Goal: Information Seeking & Learning: Learn about a topic

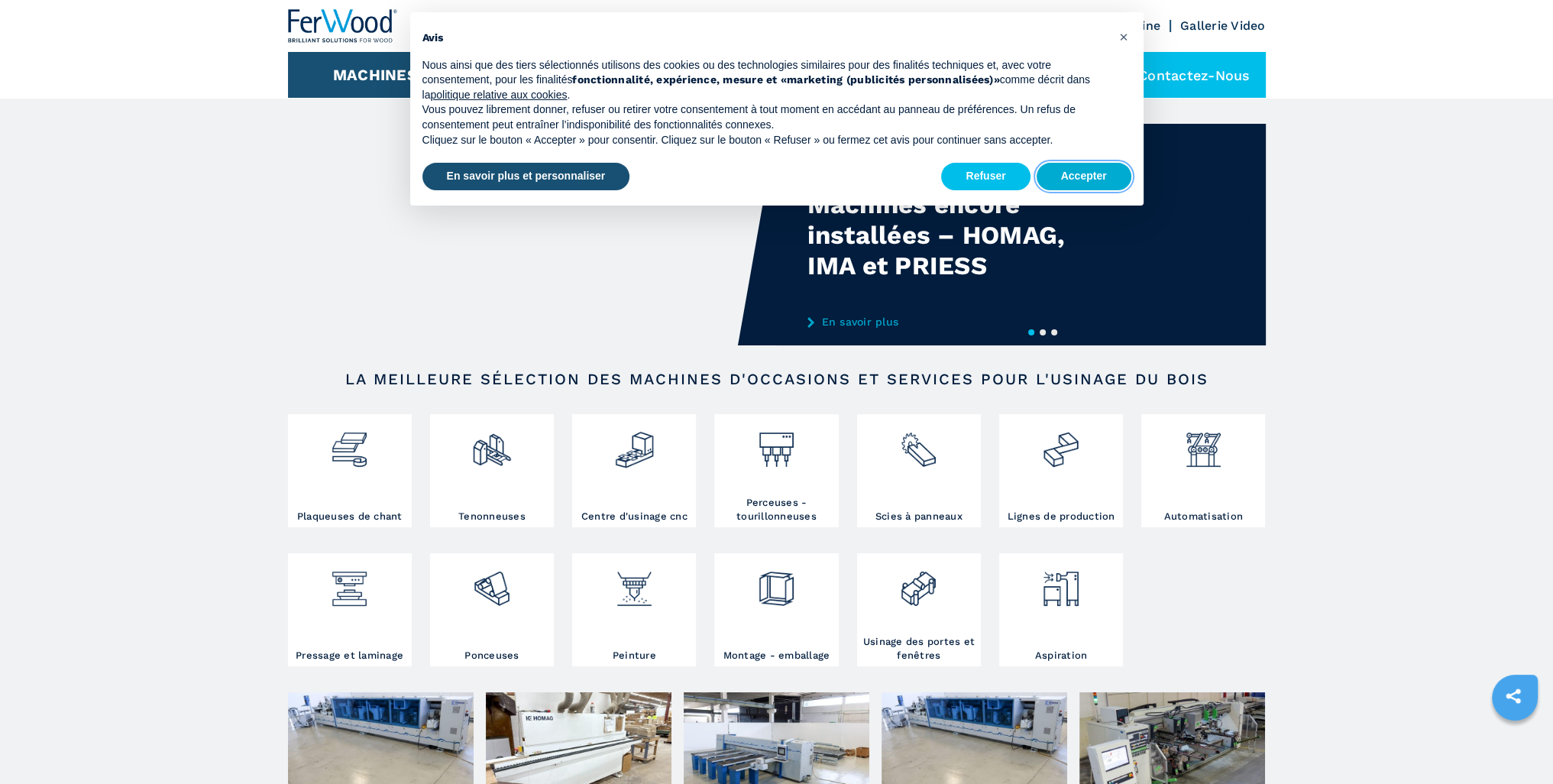
click at [1100, 178] on button "Accepter" at bounding box center [1083, 176] width 95 height 28
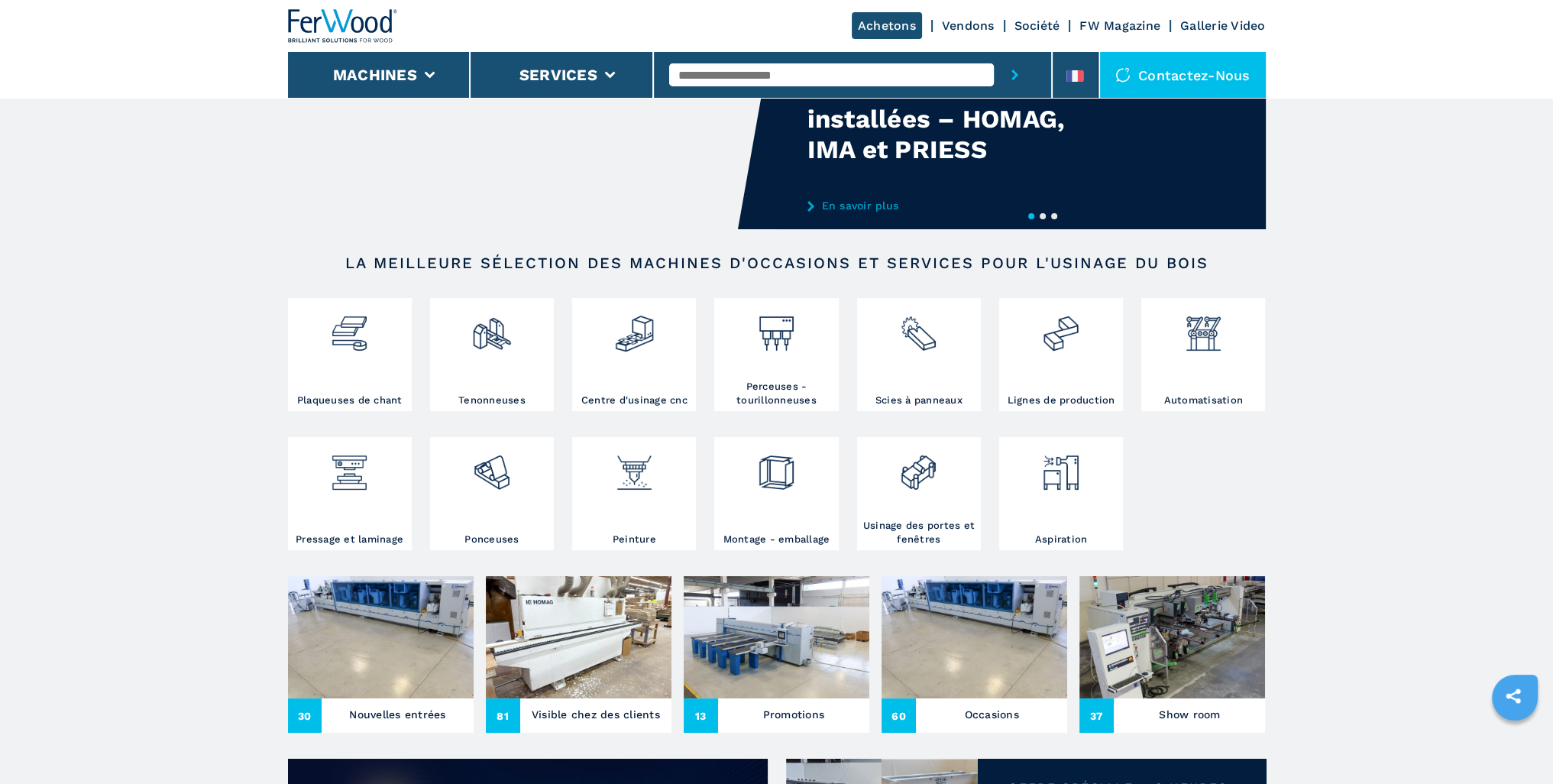
scroll to position [153, 0]
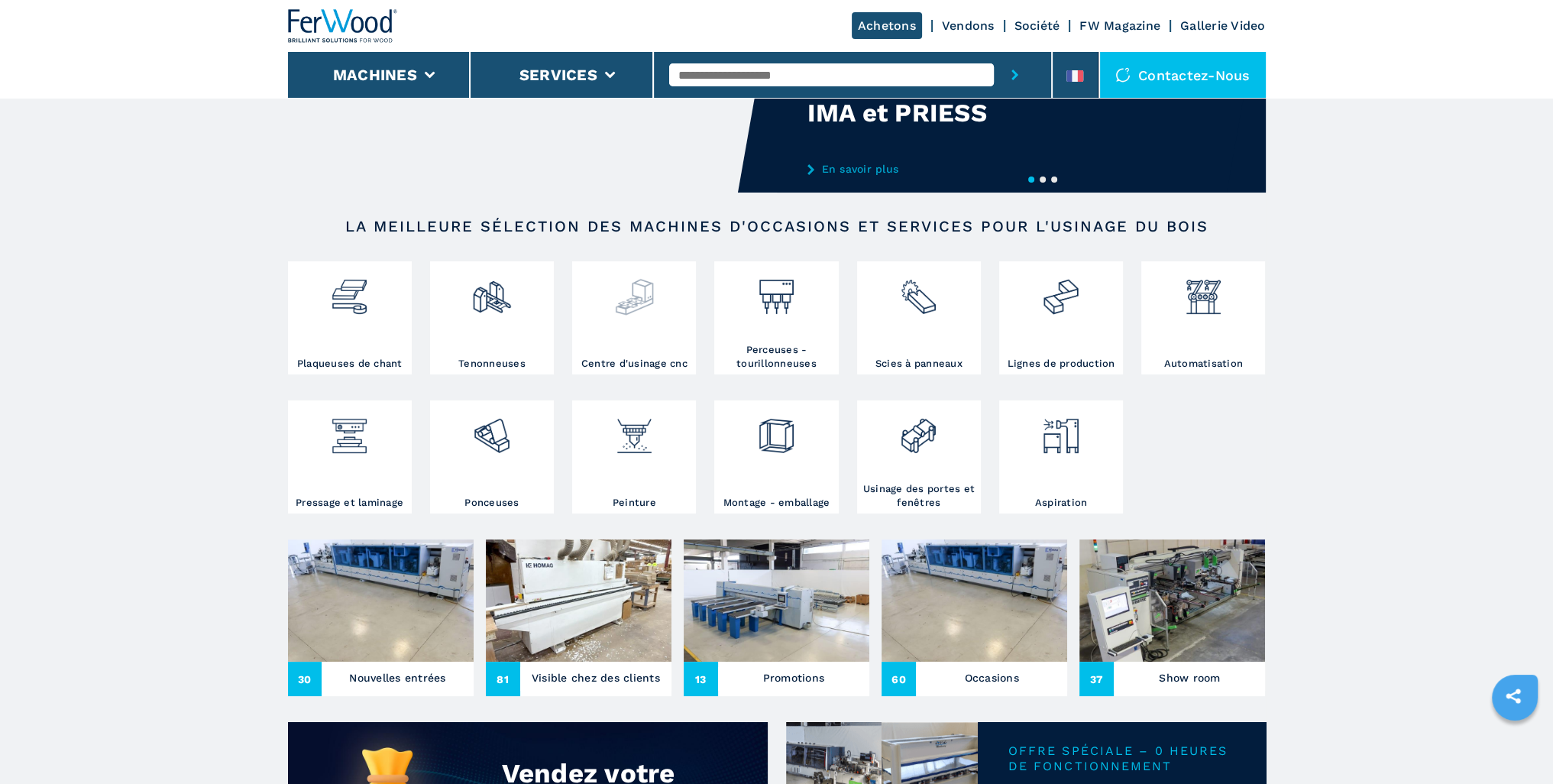
click at [650, 319] on div at bounding box center [634, 311] width 117 height 92
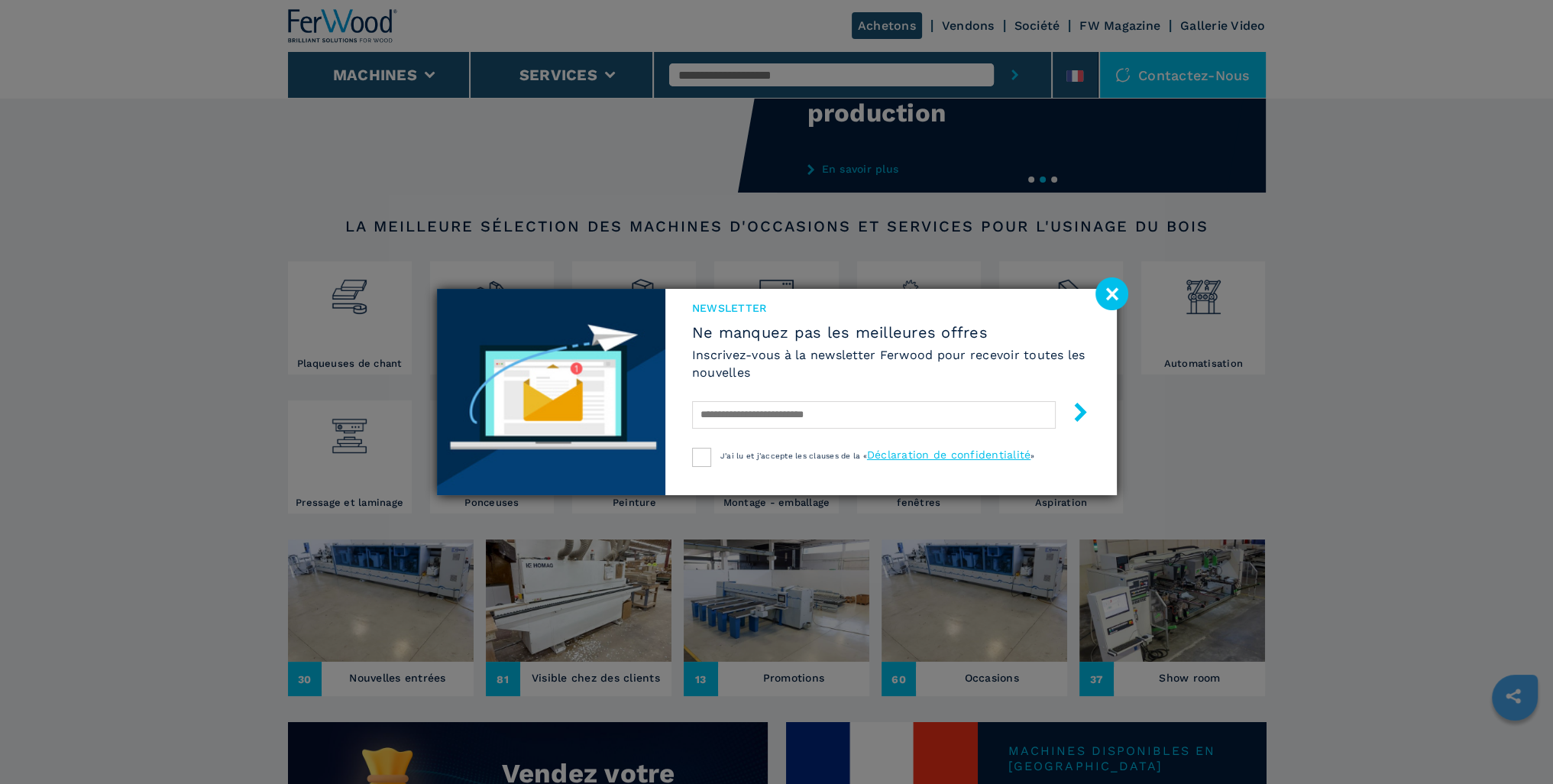
click at [1109, 298] on image at bounding box center [1112, 293] width 32 height 32
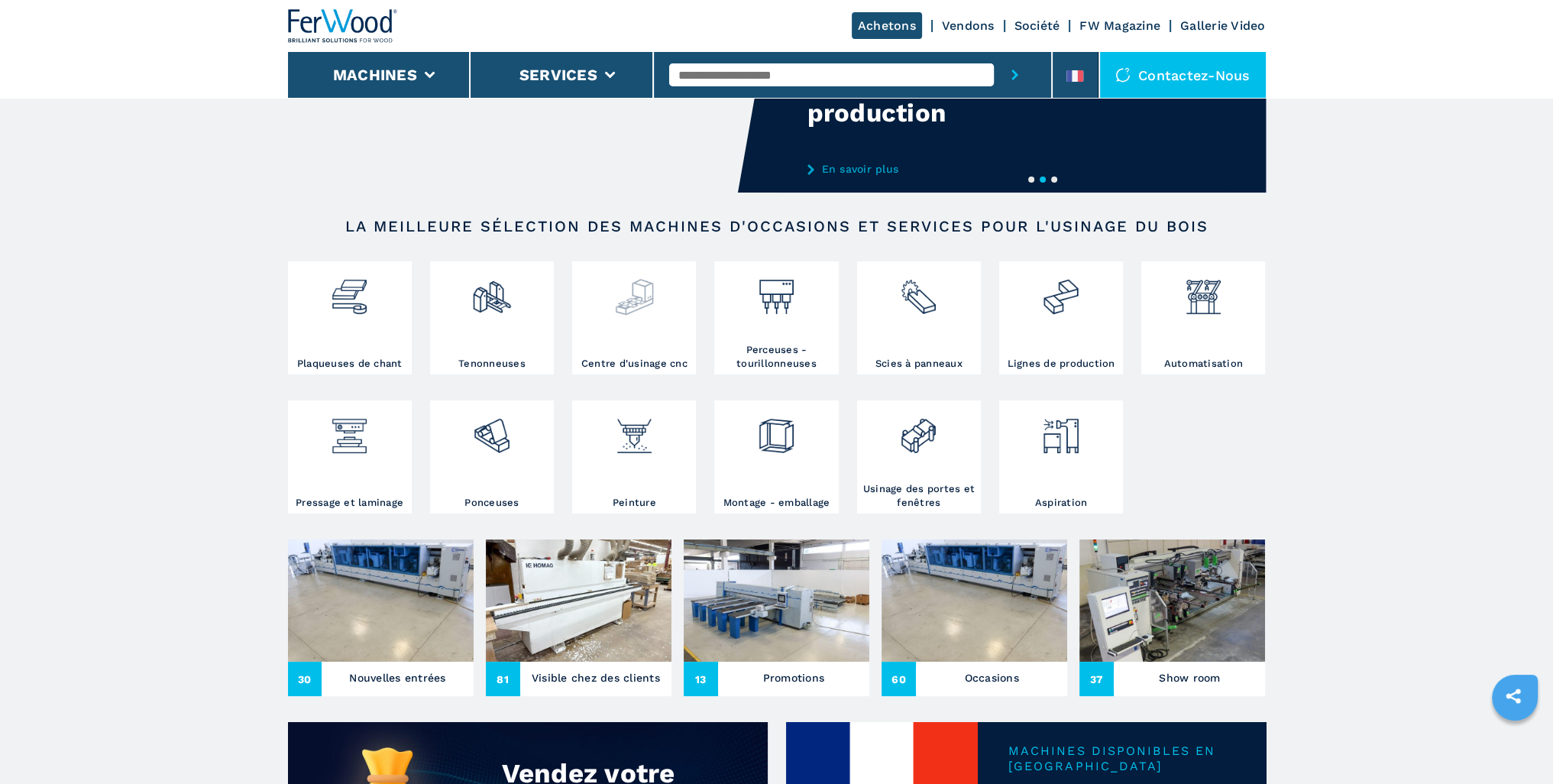
click at [615, 330] on div at bounding box center [634, 311] width 117 height 92
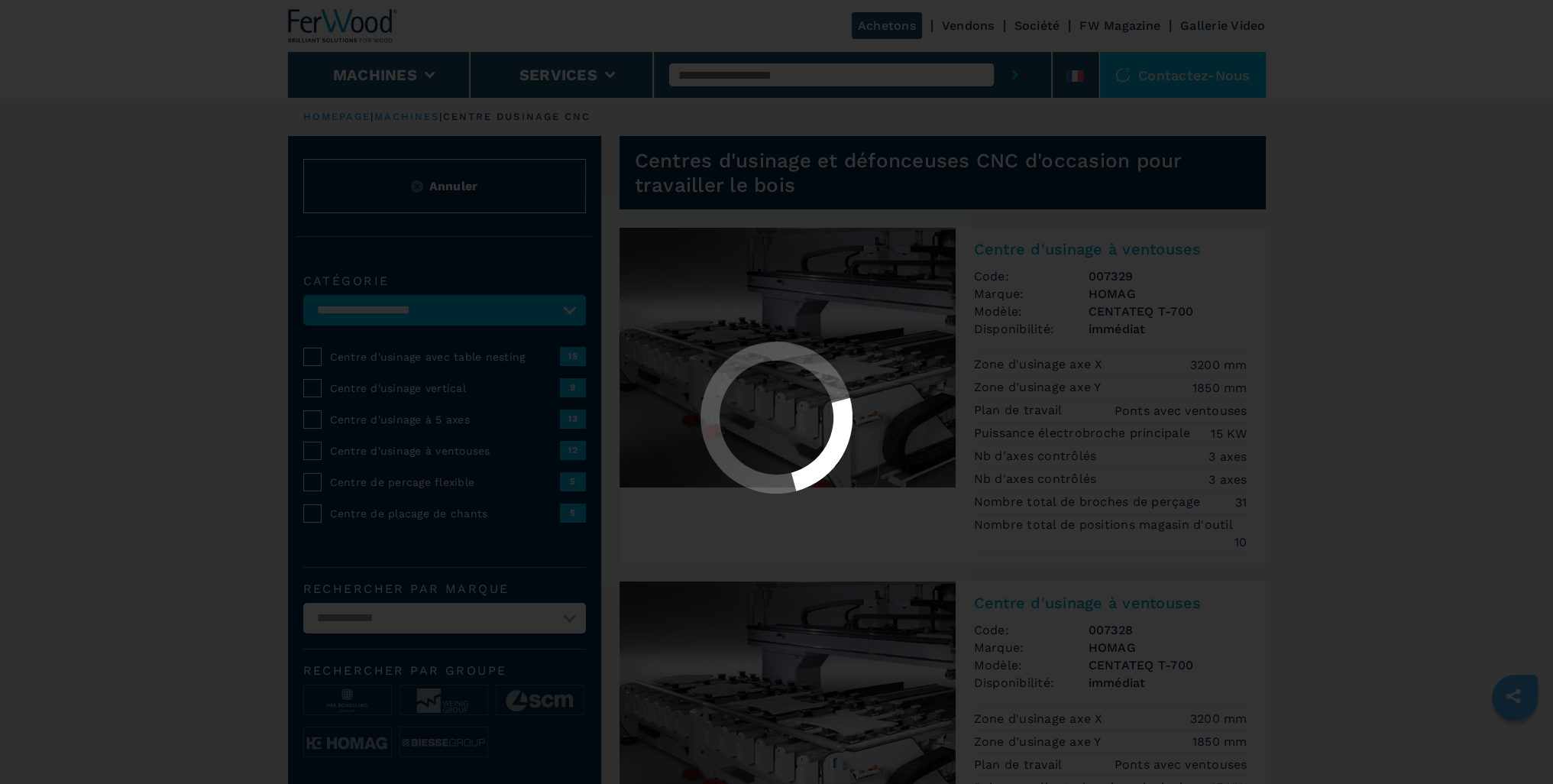
select select "**********"
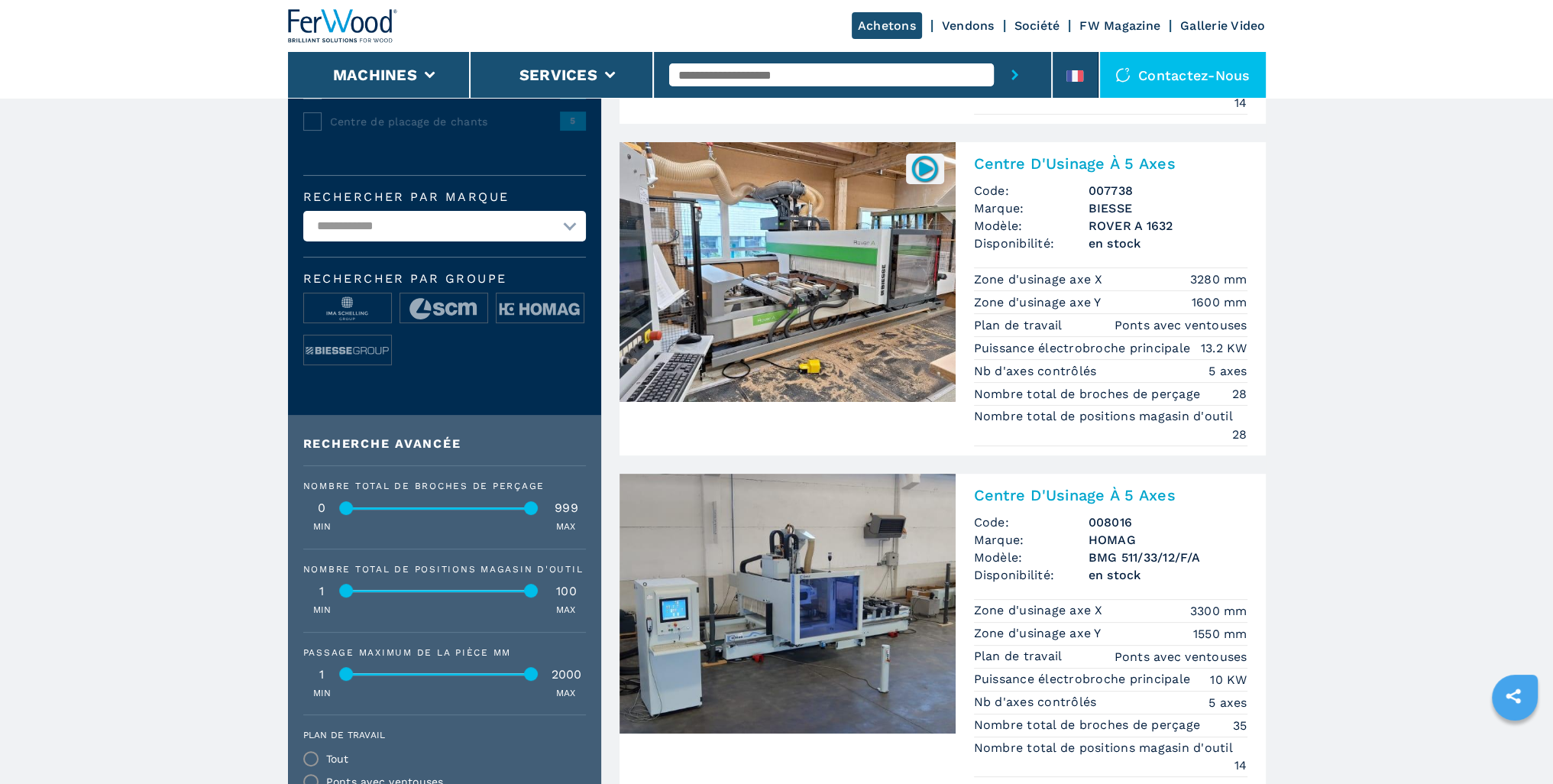
scroll to position [382, 0]
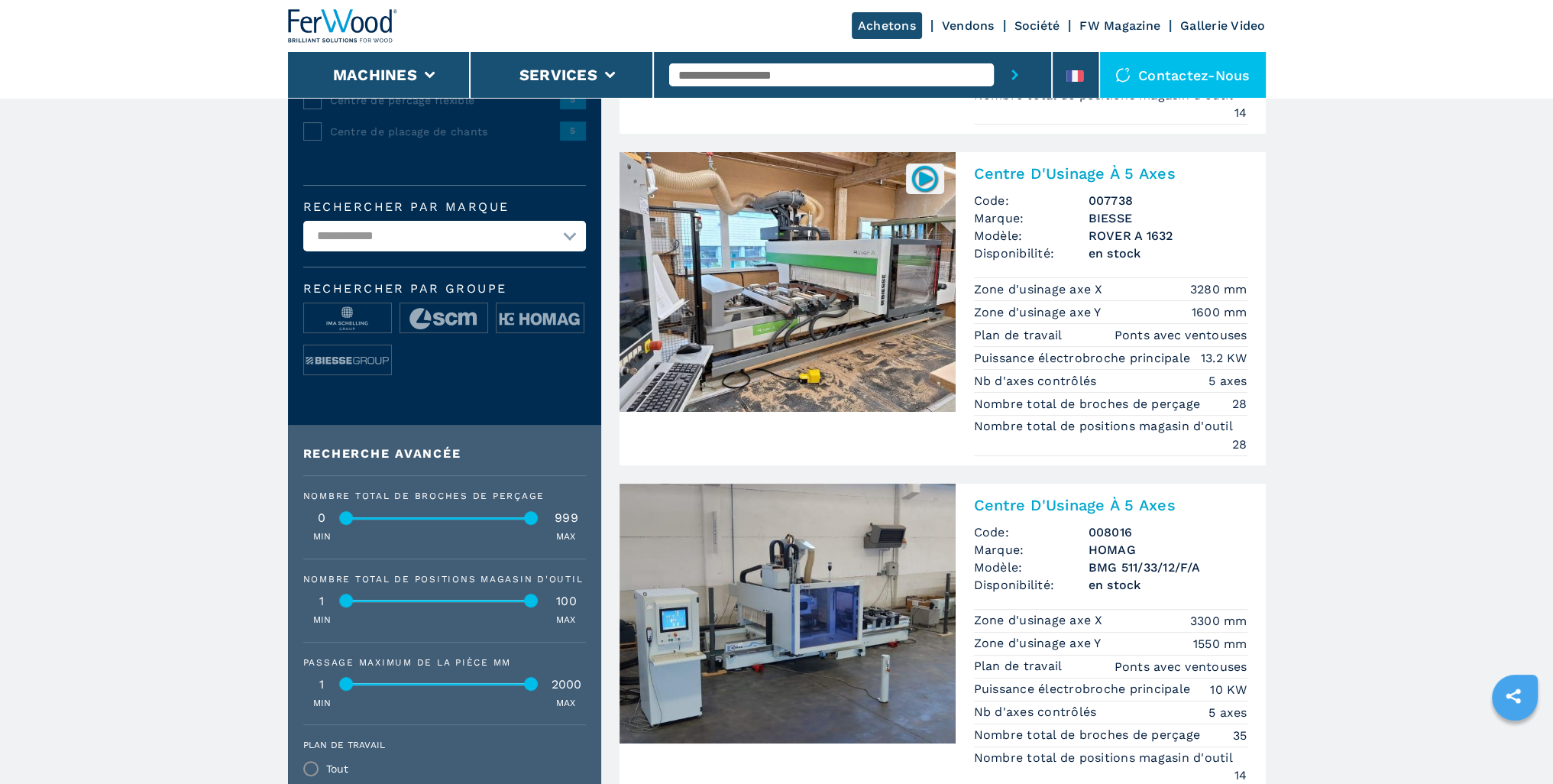
click at [929, 193] on img at bounding box center [925, 178] width 30 height 30
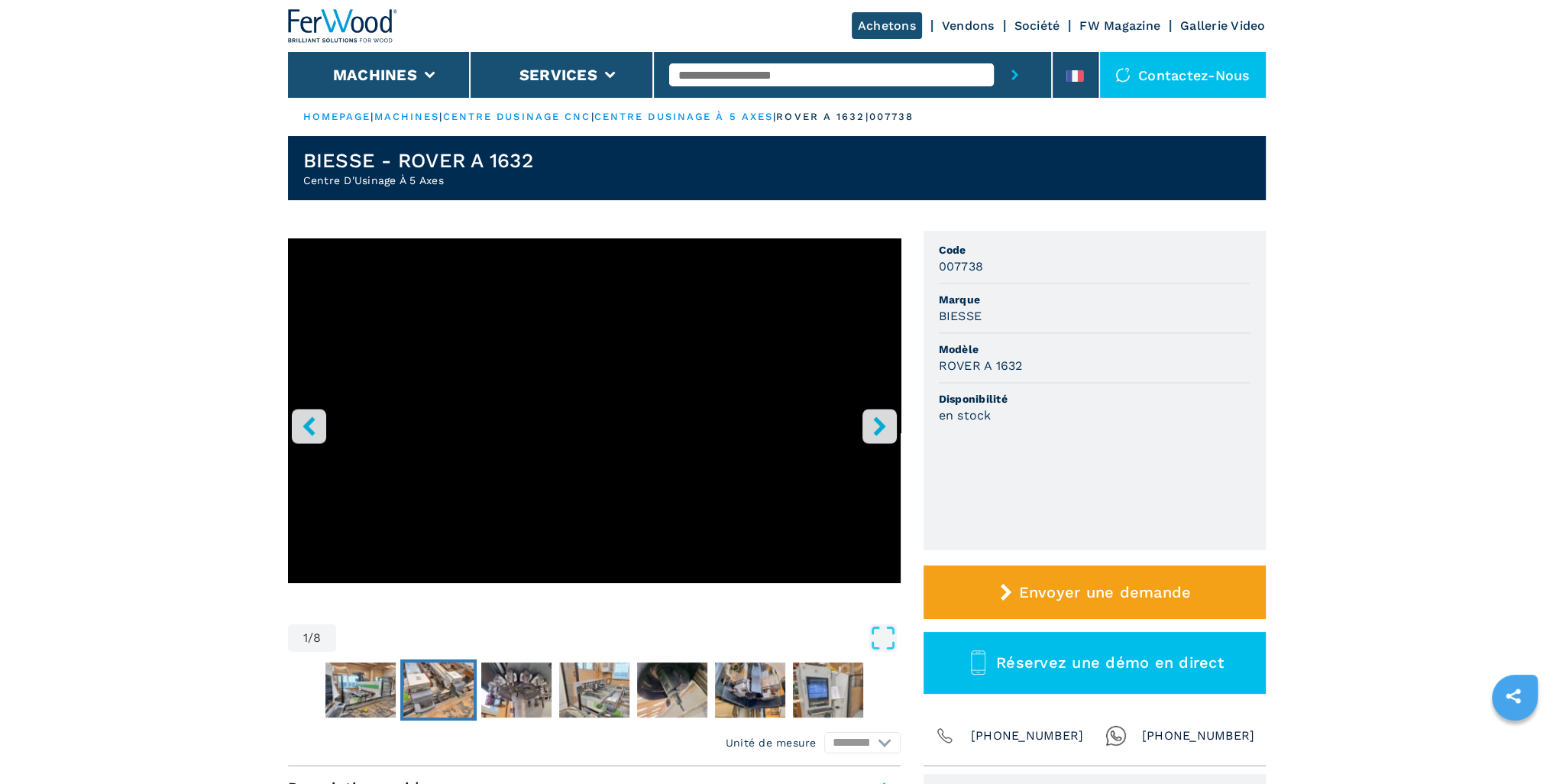
click at [429, 699] on img "Go to Slide 3" at bounding box center [438, 689] width 71 height 55
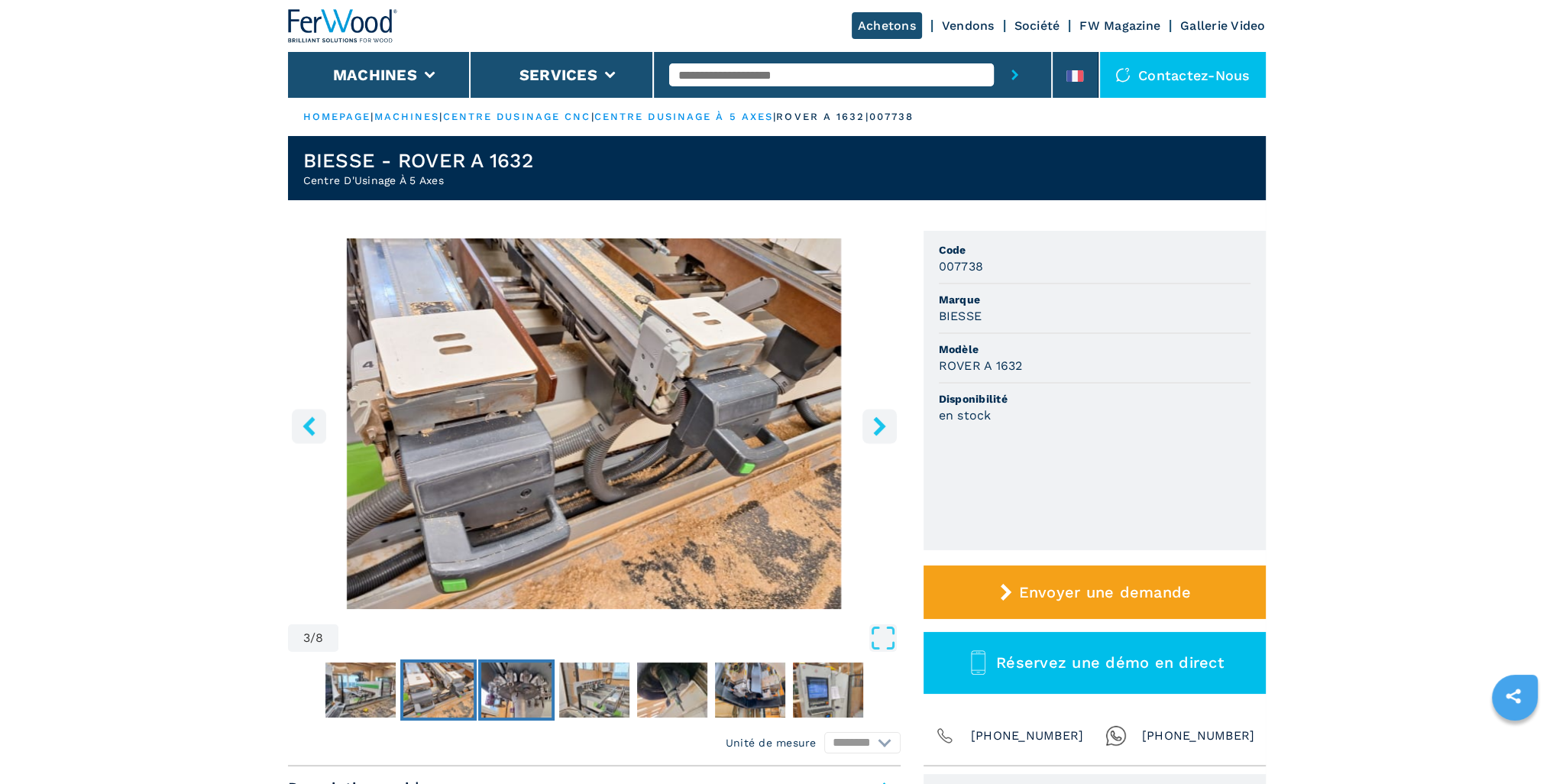
click at [535, 692] on img "Go to Slide 4" at bounding box center [517, 689] width 71 height 55
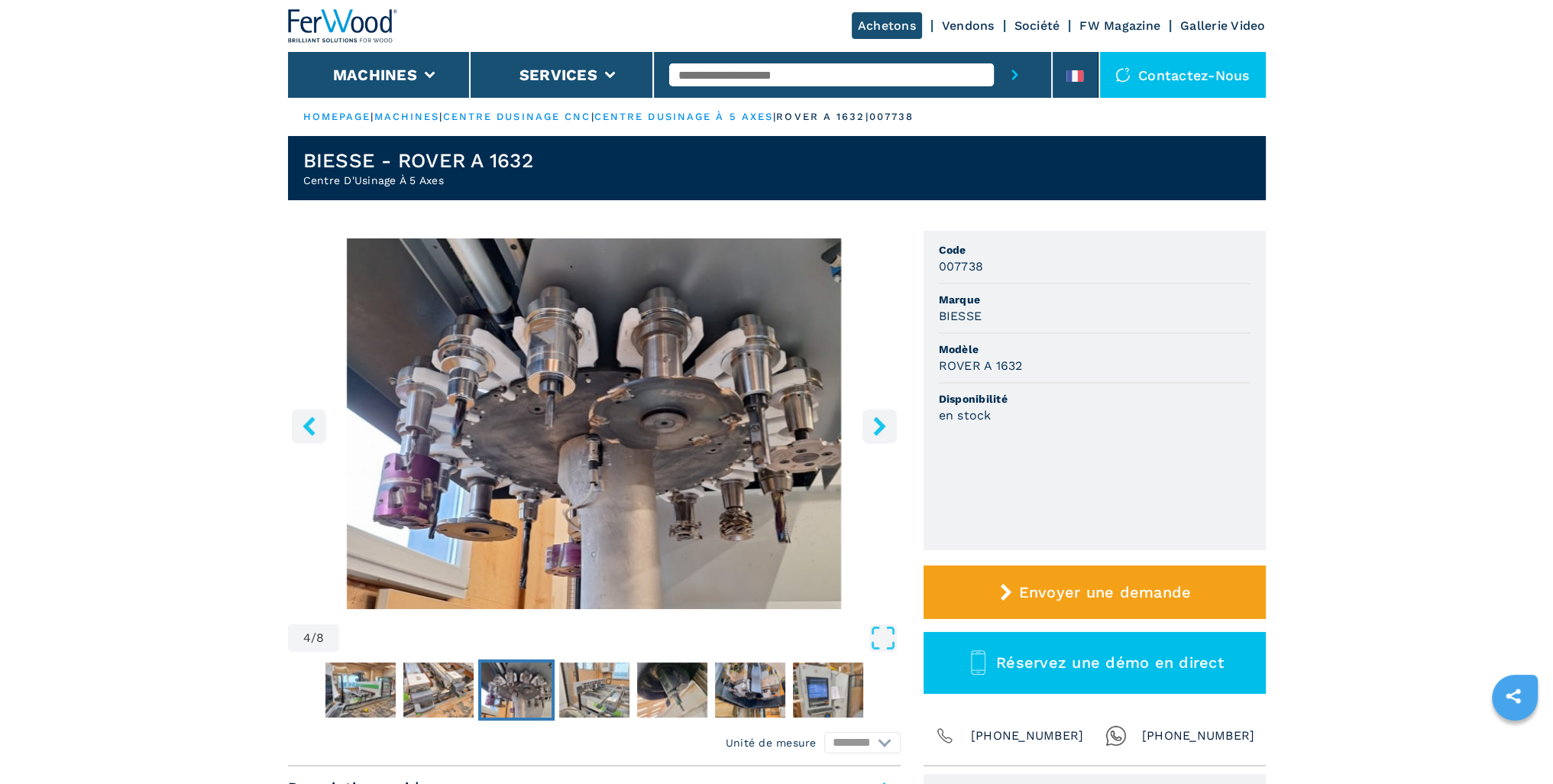
click at [883, 425] on icon "right-button" at bounding box center [879, 426] width 12 height 19
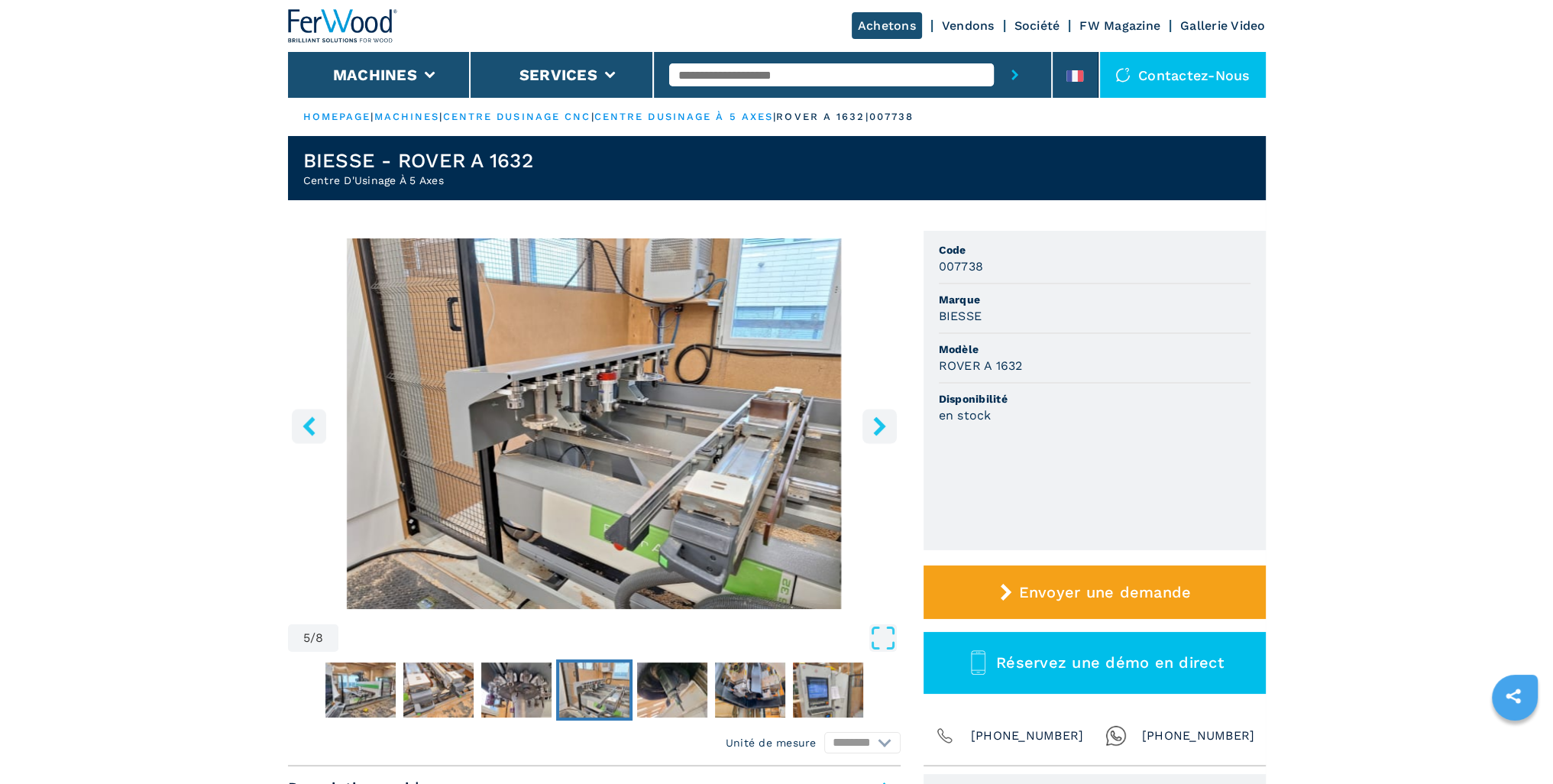
click at [883, 425] on icon "right-button" at bounding box center [879, 426] width 12 height 19
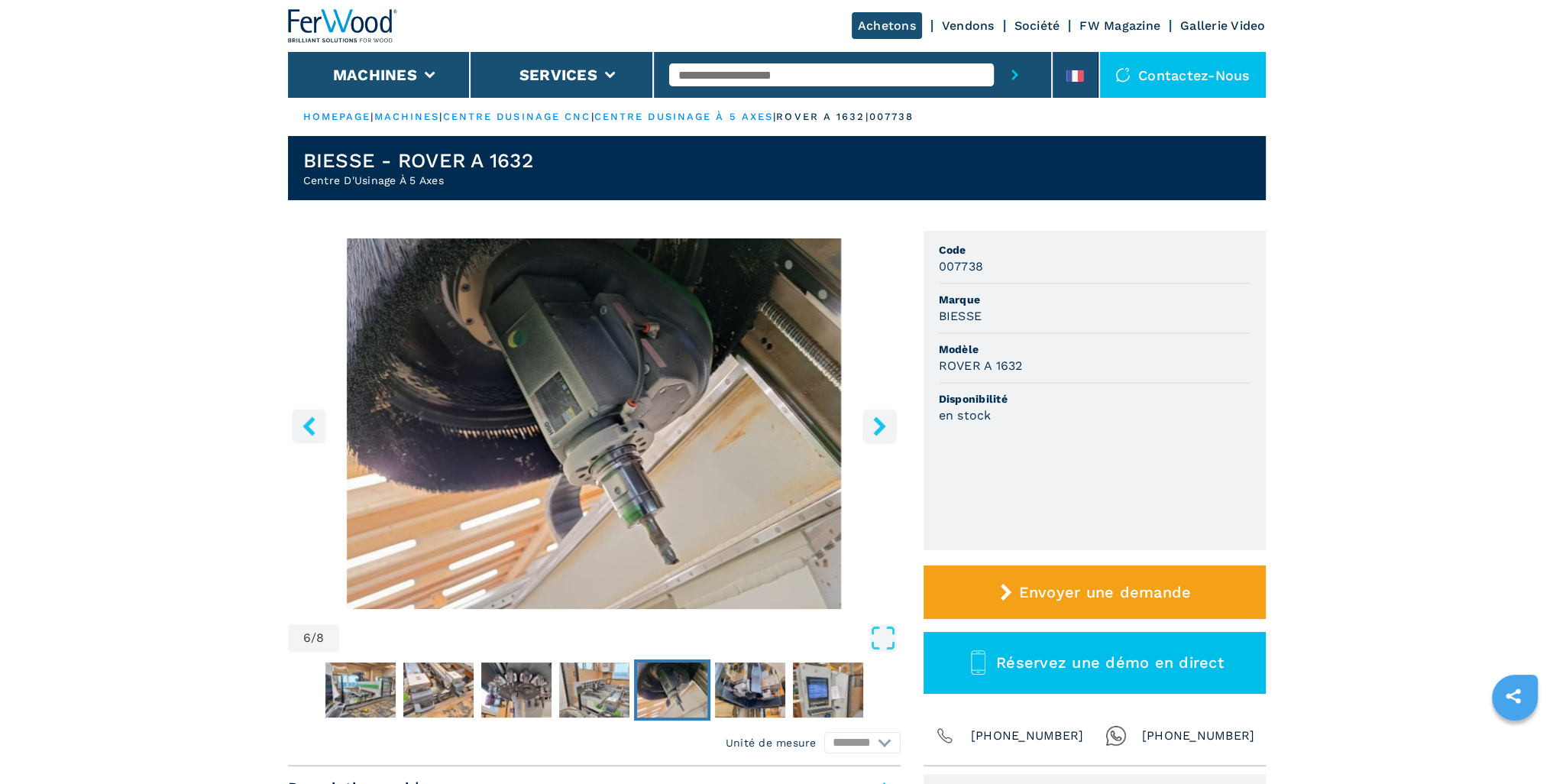
click at [883, 425] on icon "right-button" at bounding box center [879, 426] width 12 height 19
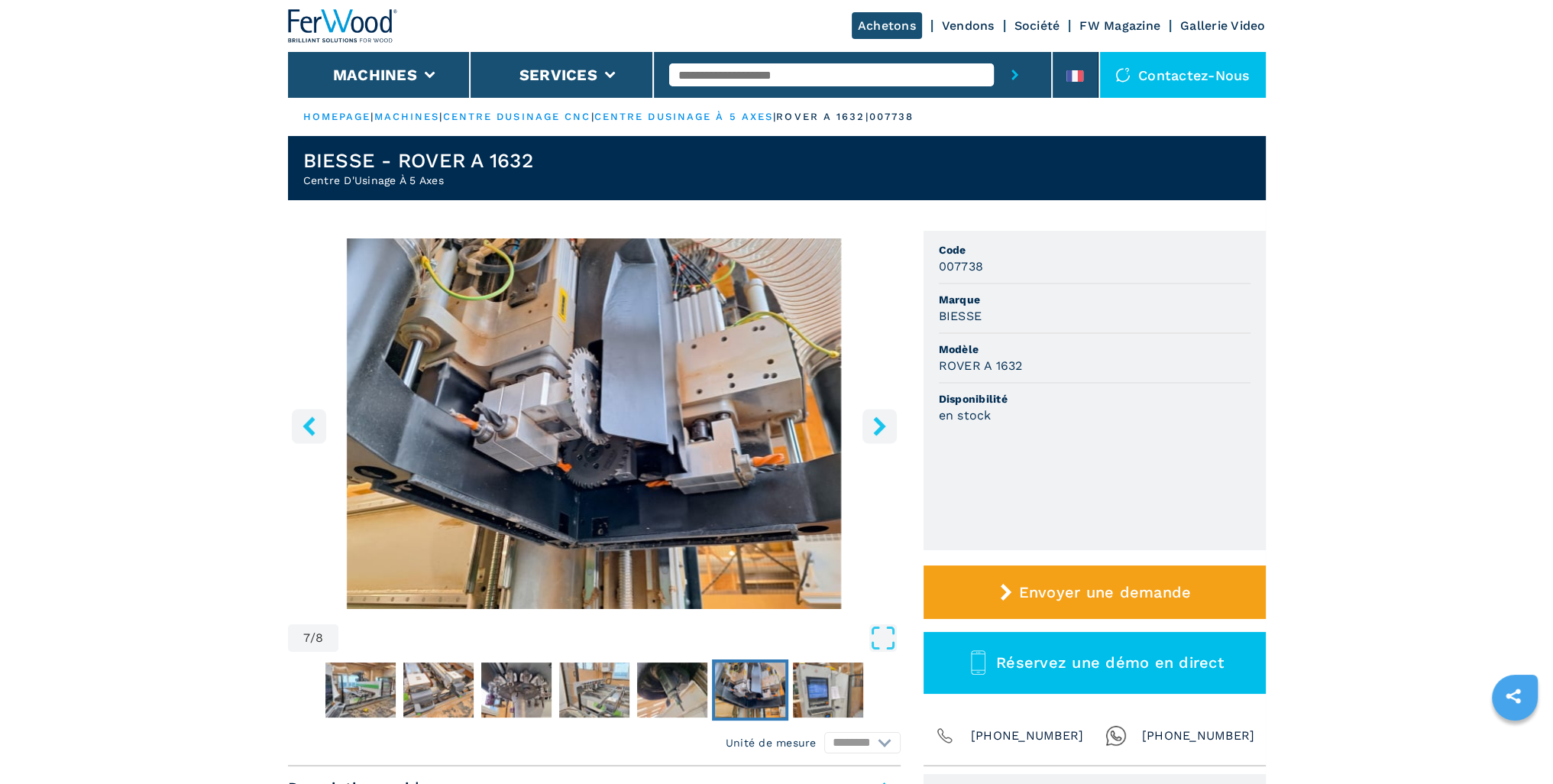
click at [883, 425] on icon "right-button" at bounding box center [879, 426] width 12 height 19
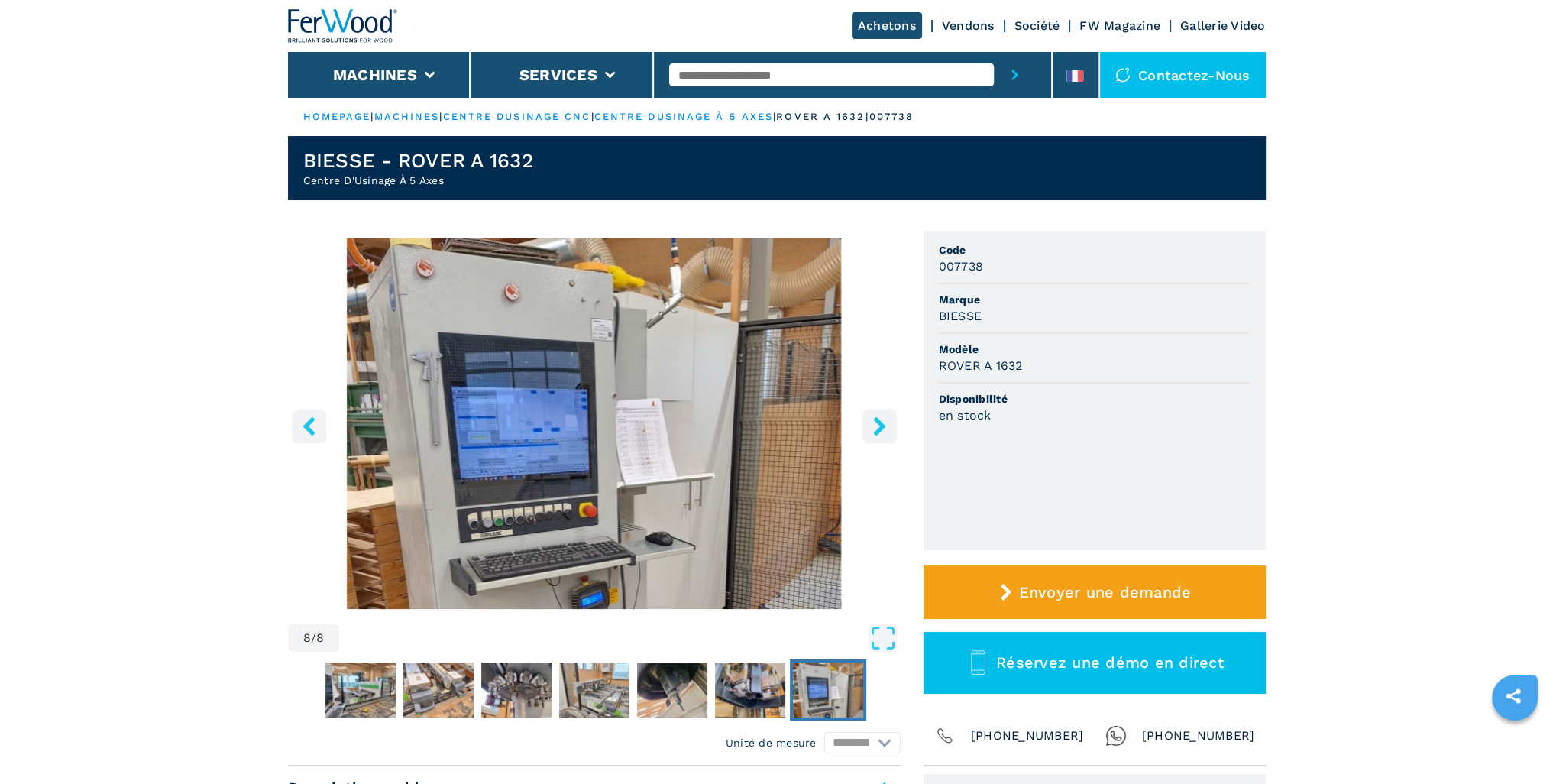
click at [883, 425] on icon "right-button" at bounding box center [879, 426] width 12 height 19
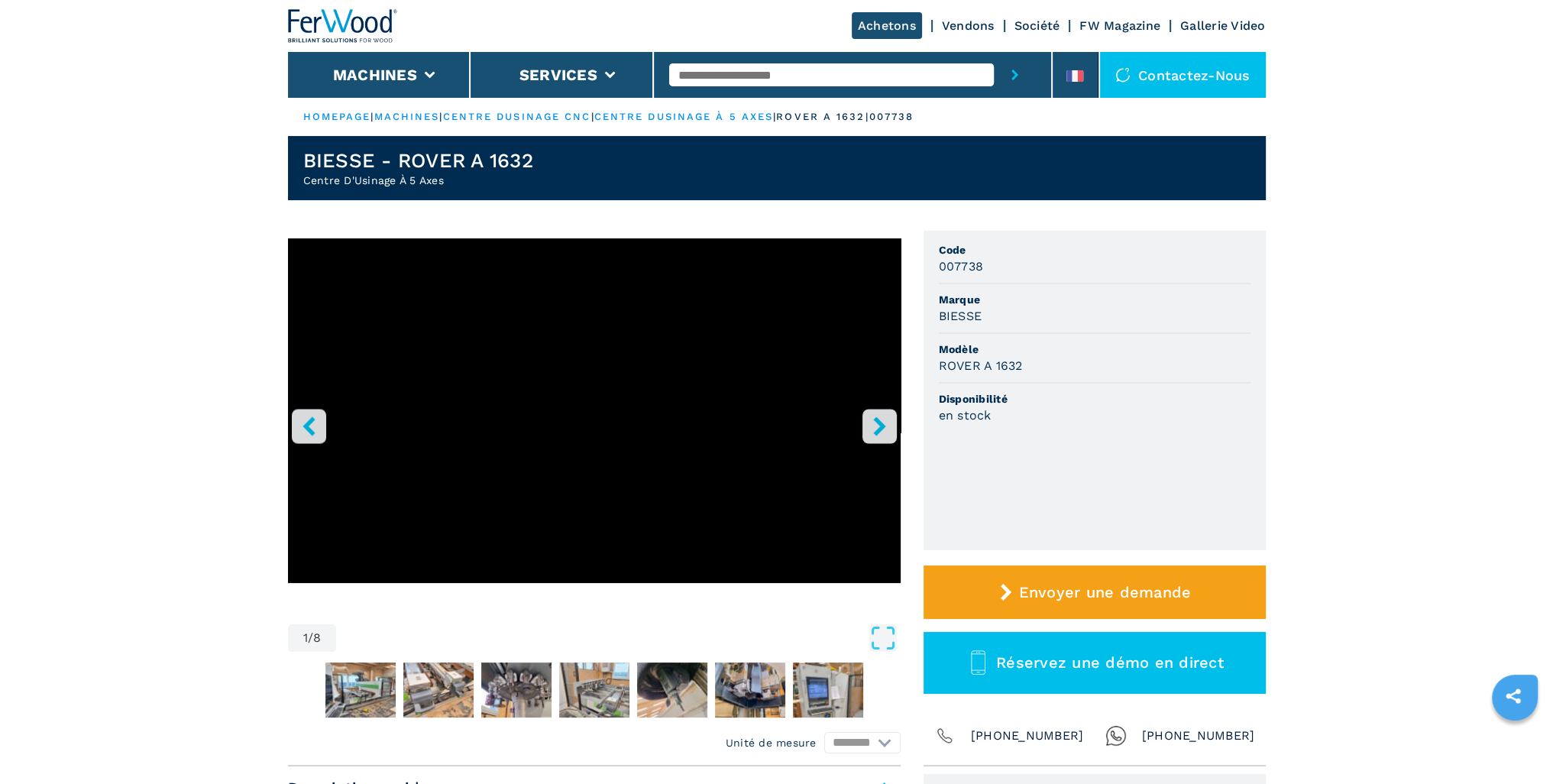
click at [883, 425] on icon "right-button" at bounding box center [879, 426] width 12 height 19
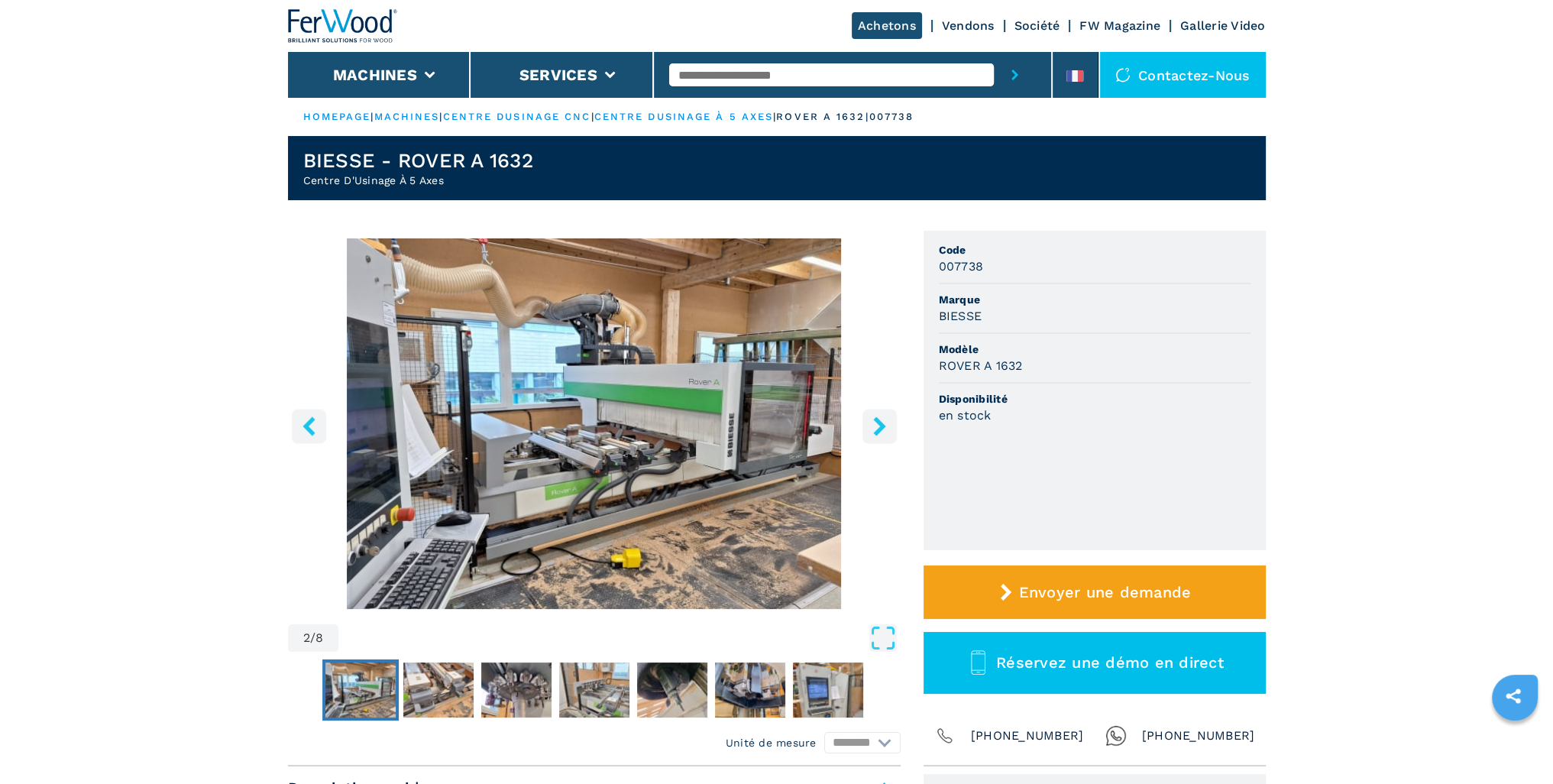
click at [883, 425] on icon "right-button" at bounding box center [879, 426] width 12 height 19
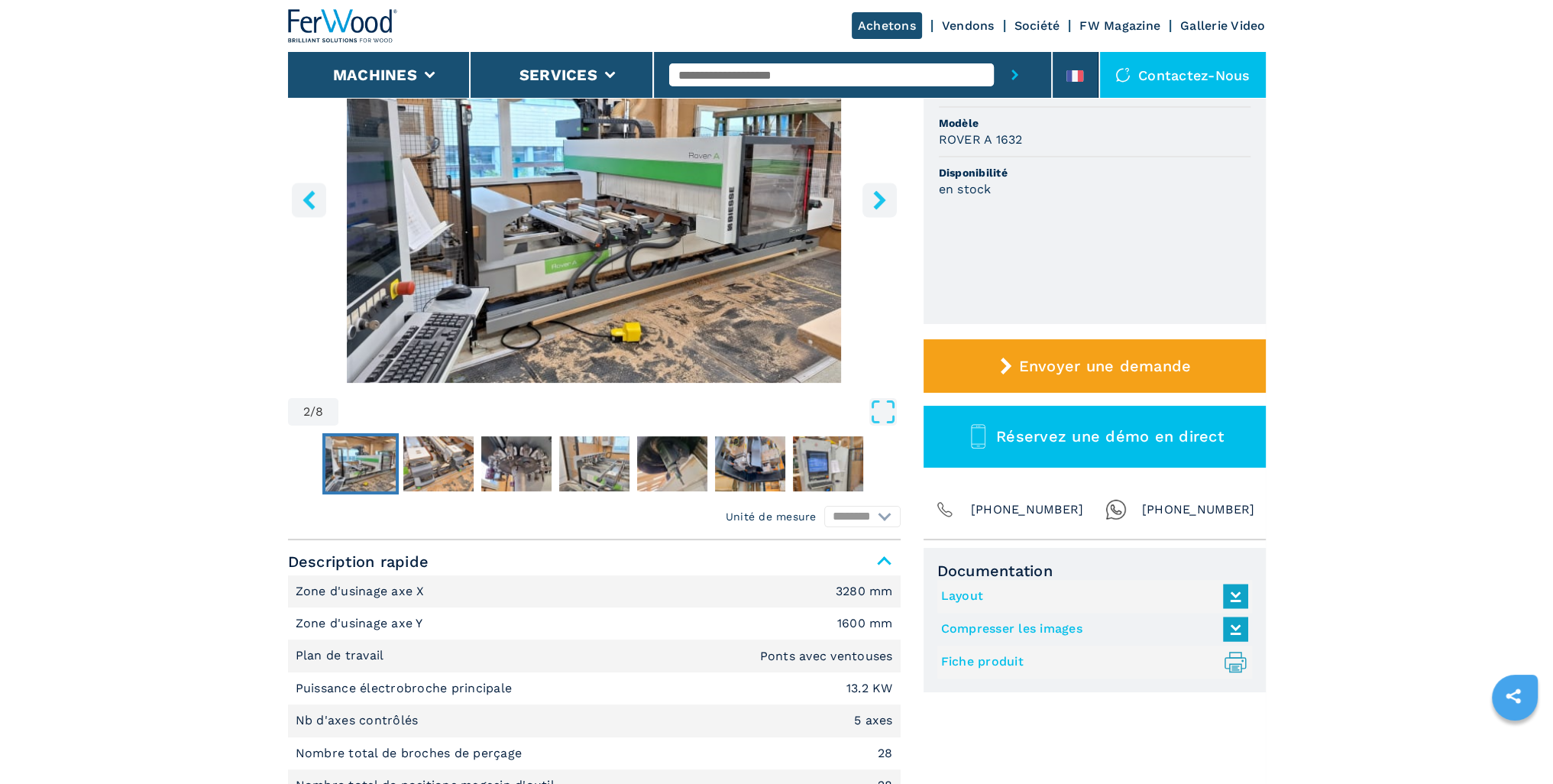
scroll to position [229, 0]
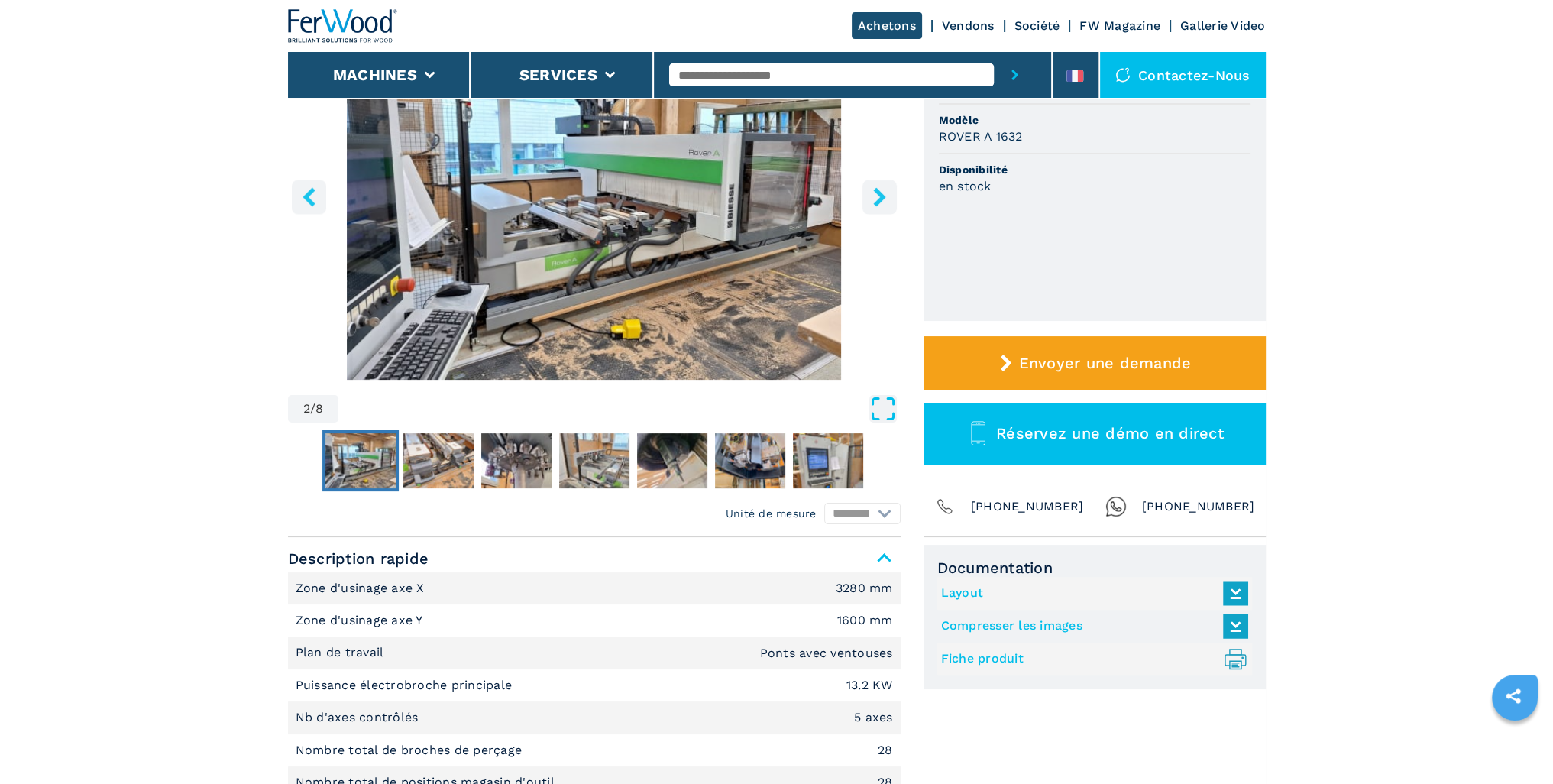
click at [874, 402] on icon "Open Fullscreen" at bounding box center [883, 408] width 28 height 28
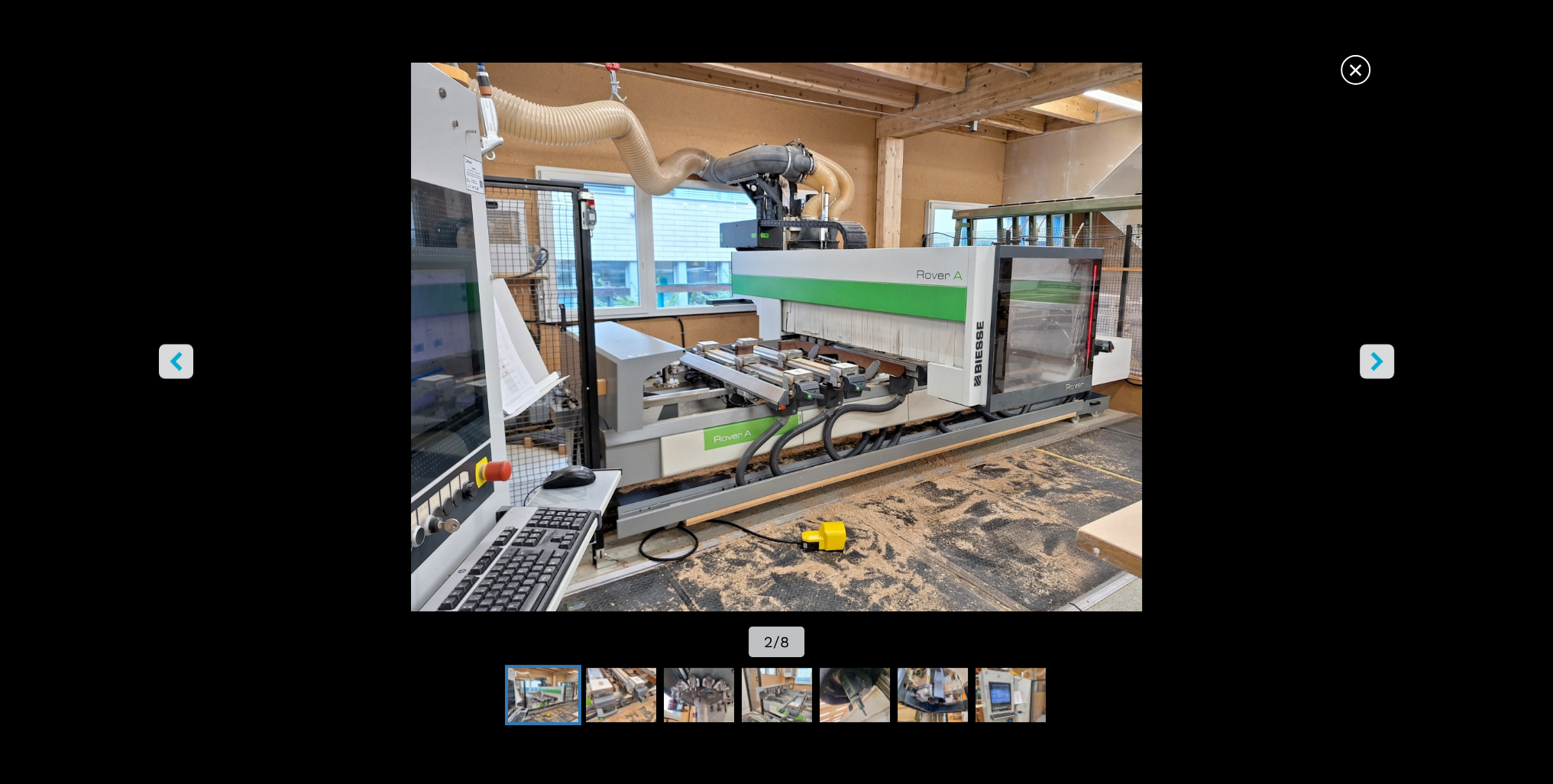
click at [1364, 71] on span "×" at bounding box center [1355, 67] width 27 height 27
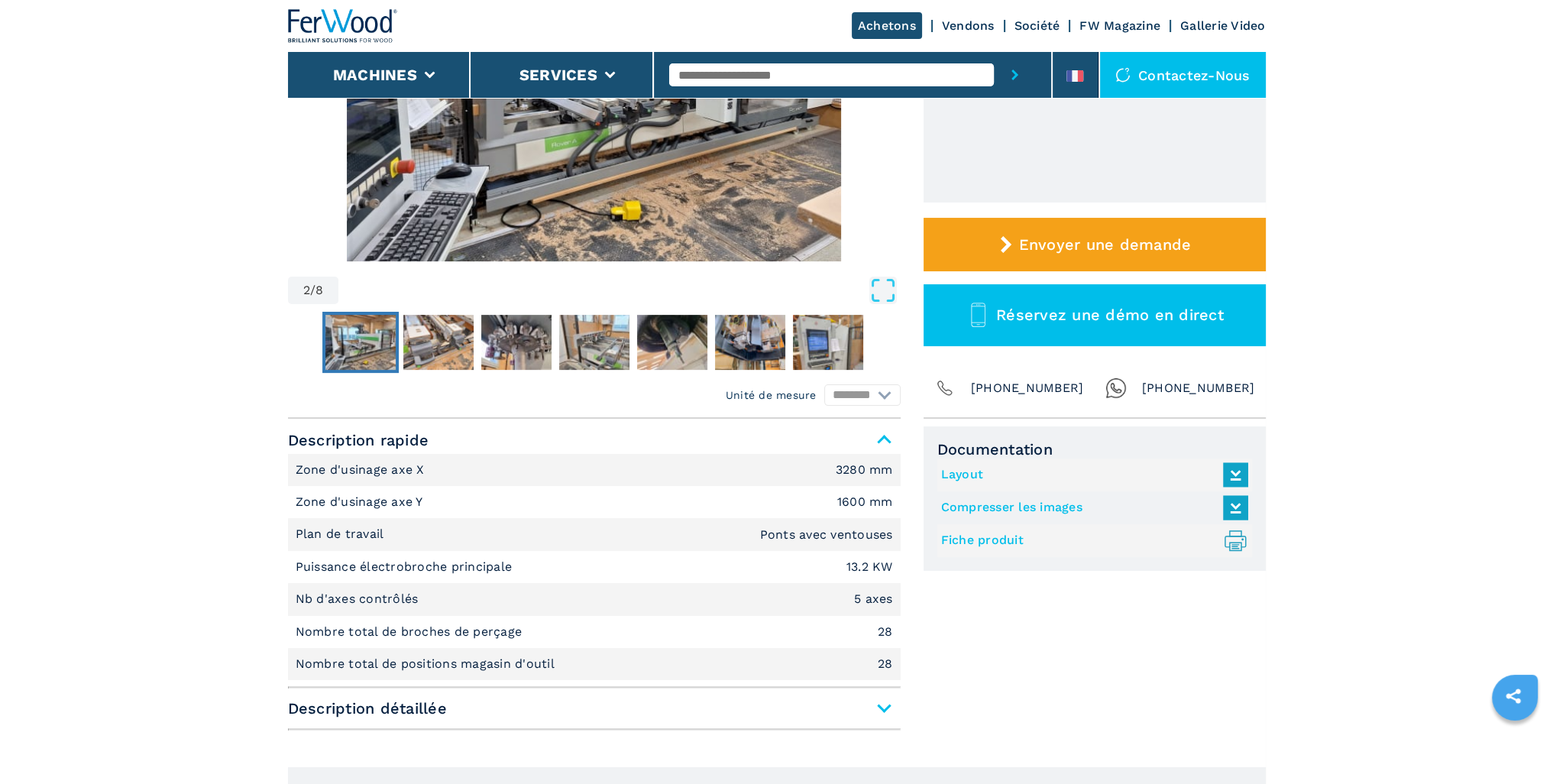
scroll to position [535, 0]
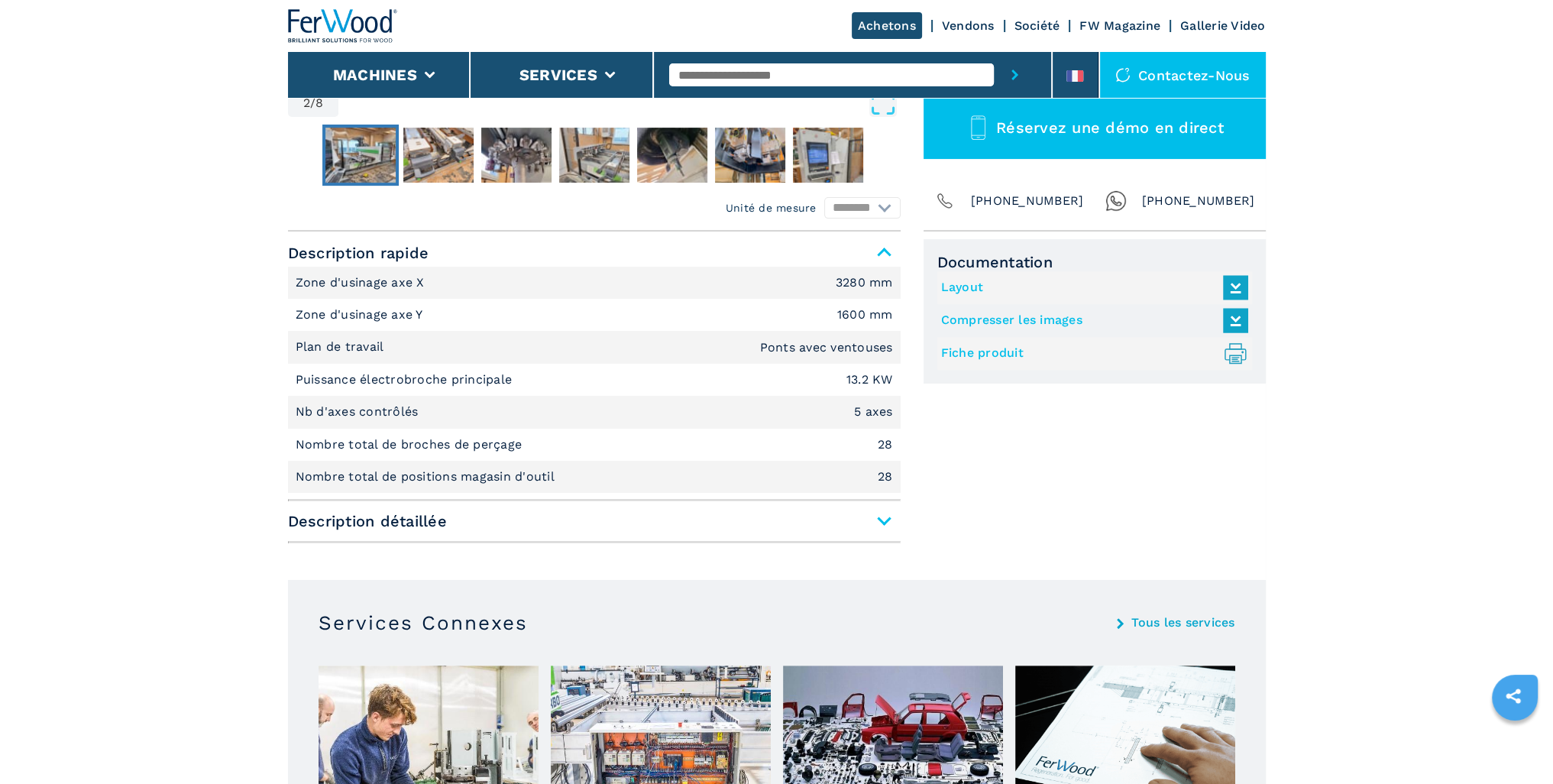
click at [888, 519] on span "Description détaillée" at bounding box center [594, 520] width 612 height 28
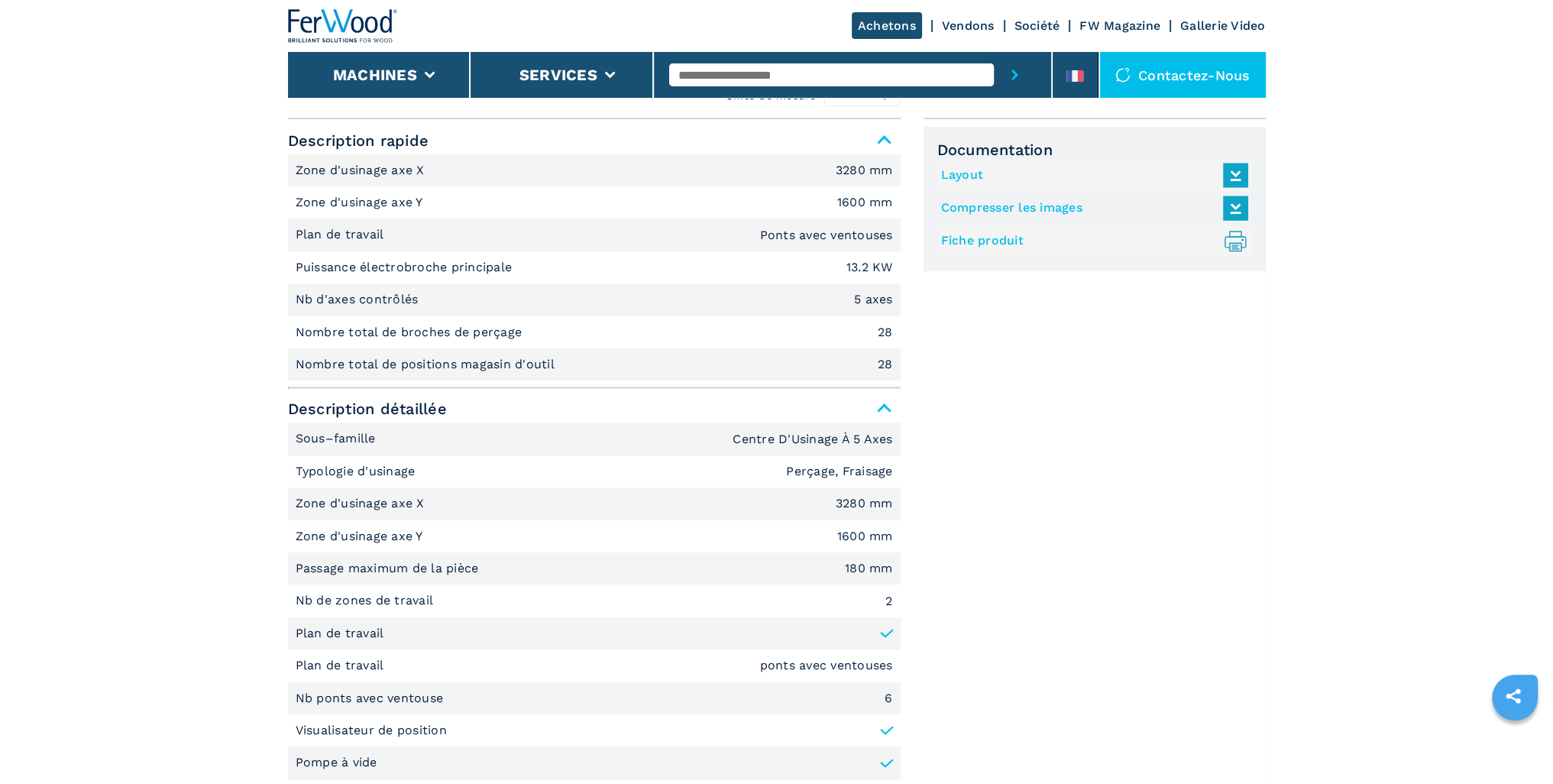
scroll to position [611, 0]
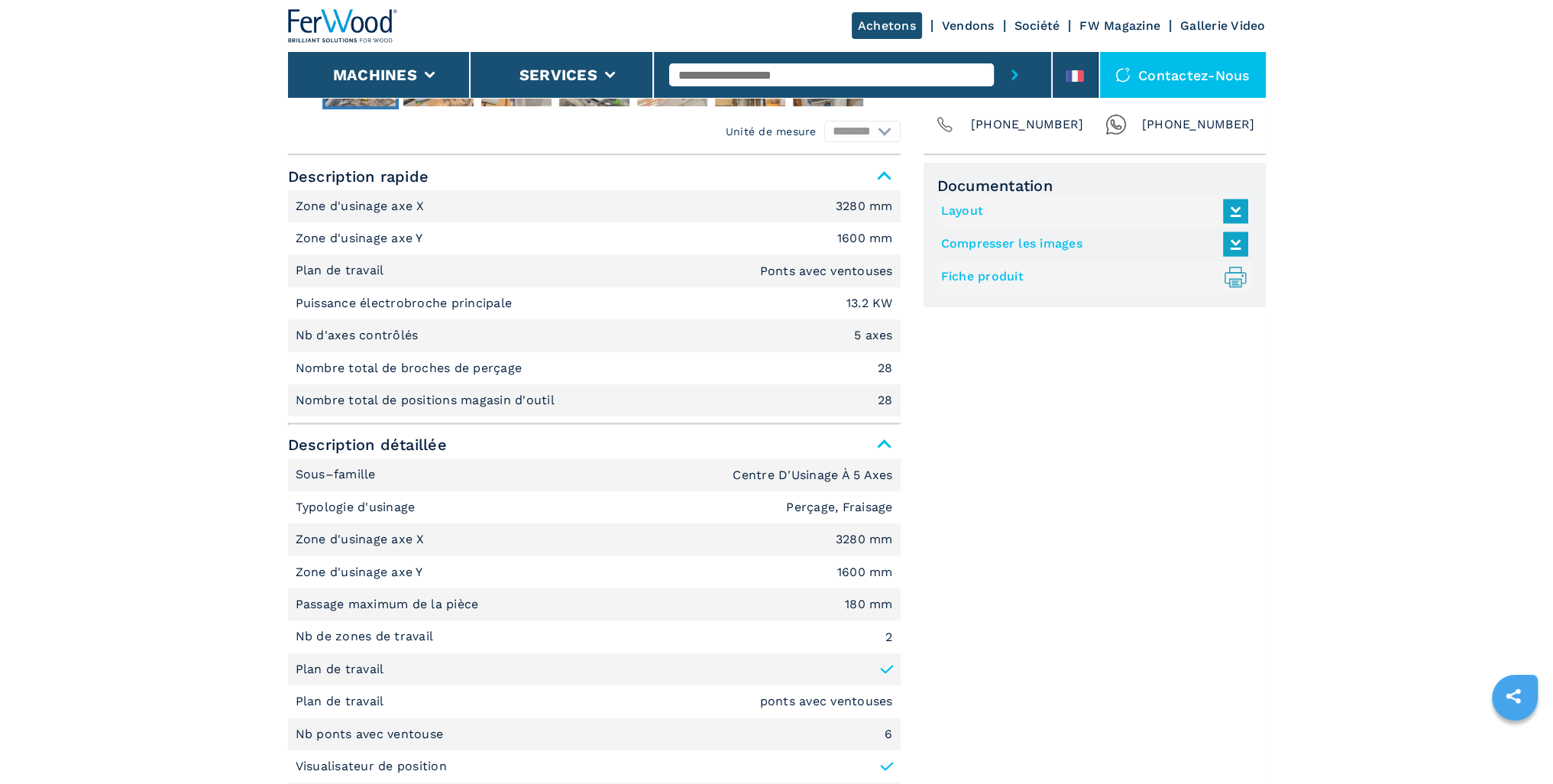
click at [984, 274] on link "Fiche produit .prefix__st0{stroke-linecap:round;stroke-linejoin:round}.prefix__…" at bounding box center [1091, 277] width 300 height 25
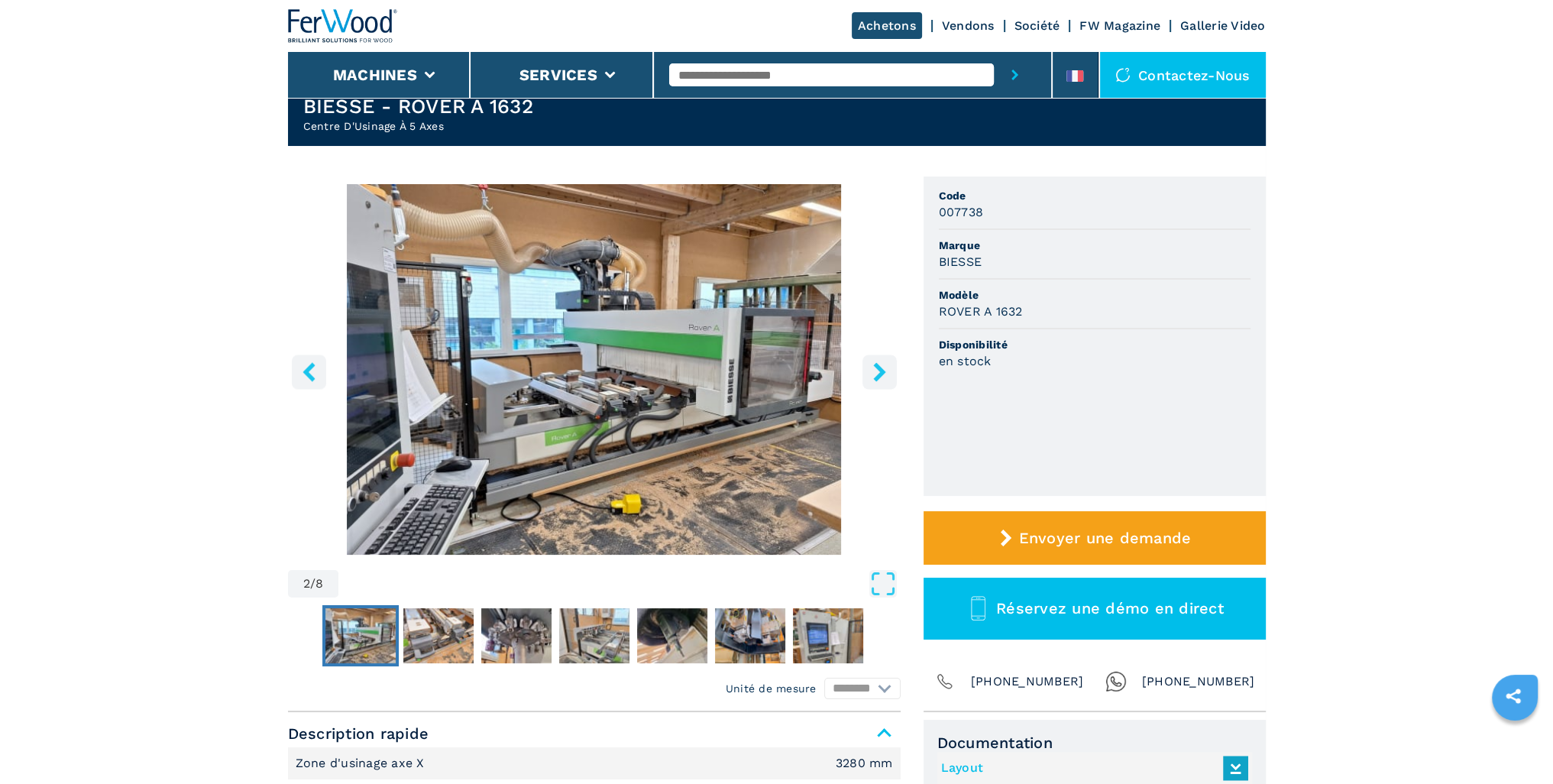
scroll to position [0, 0]
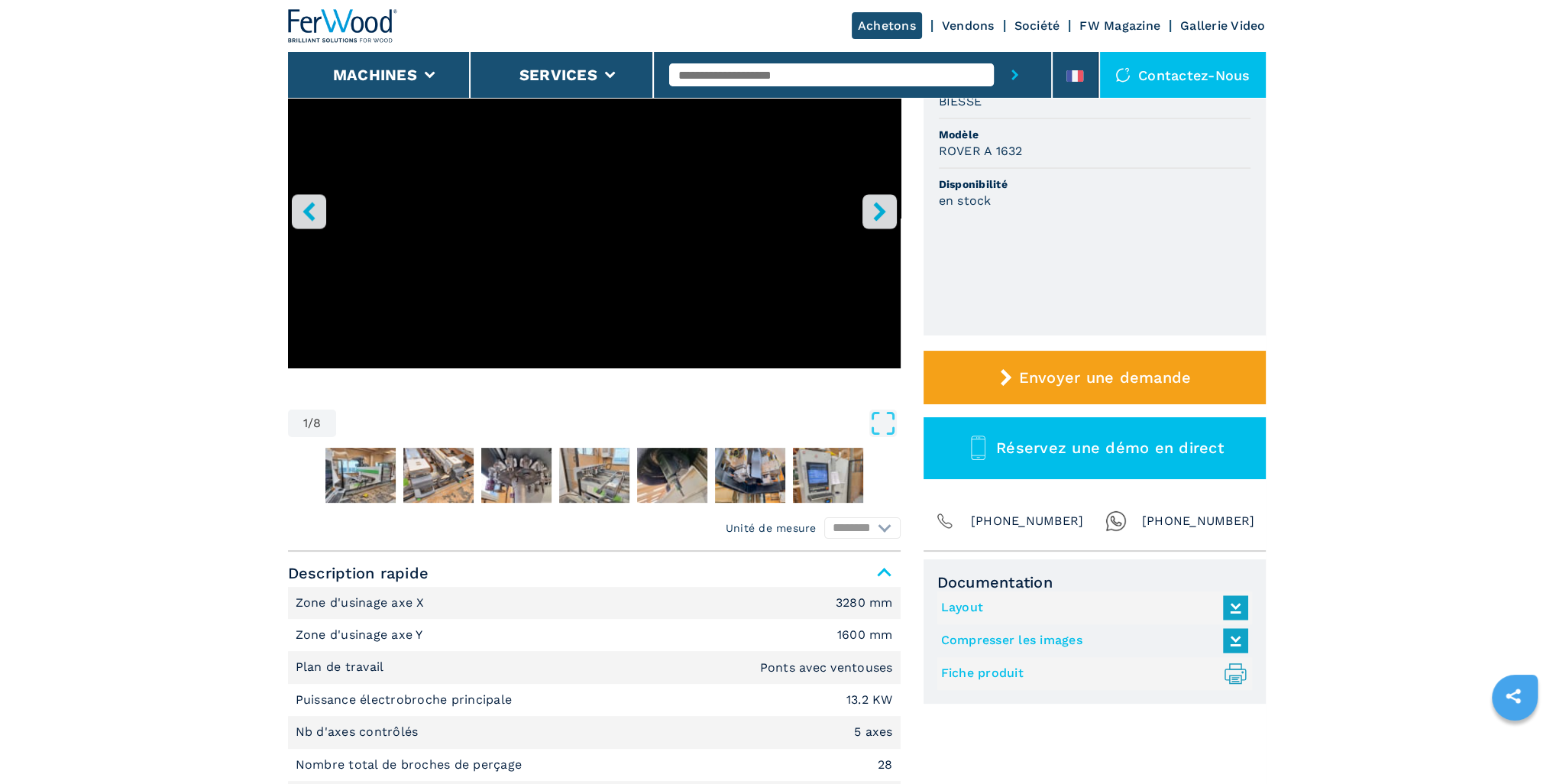
scroll to position [306, 0]
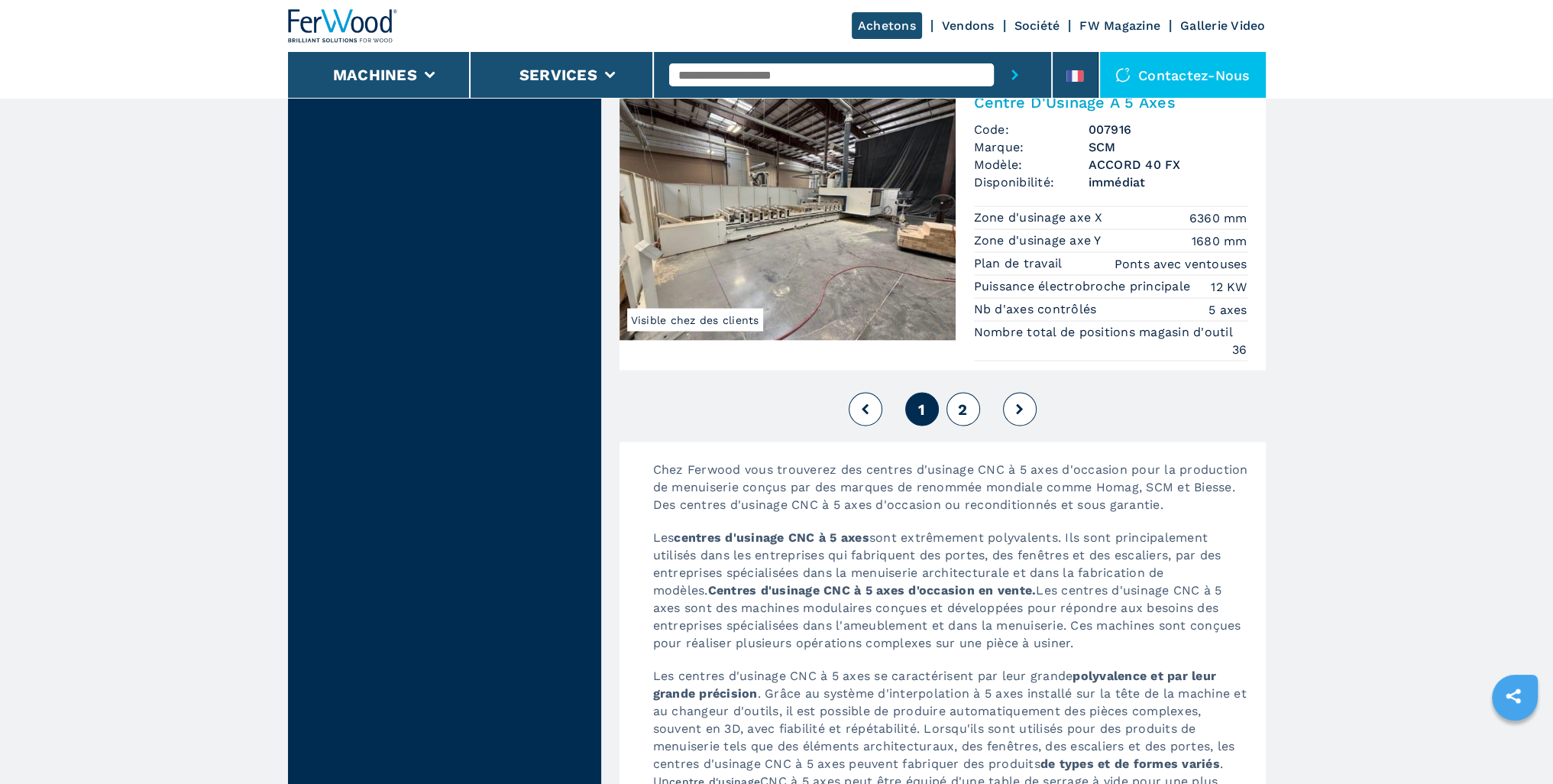
scroll to position [4048, 0]
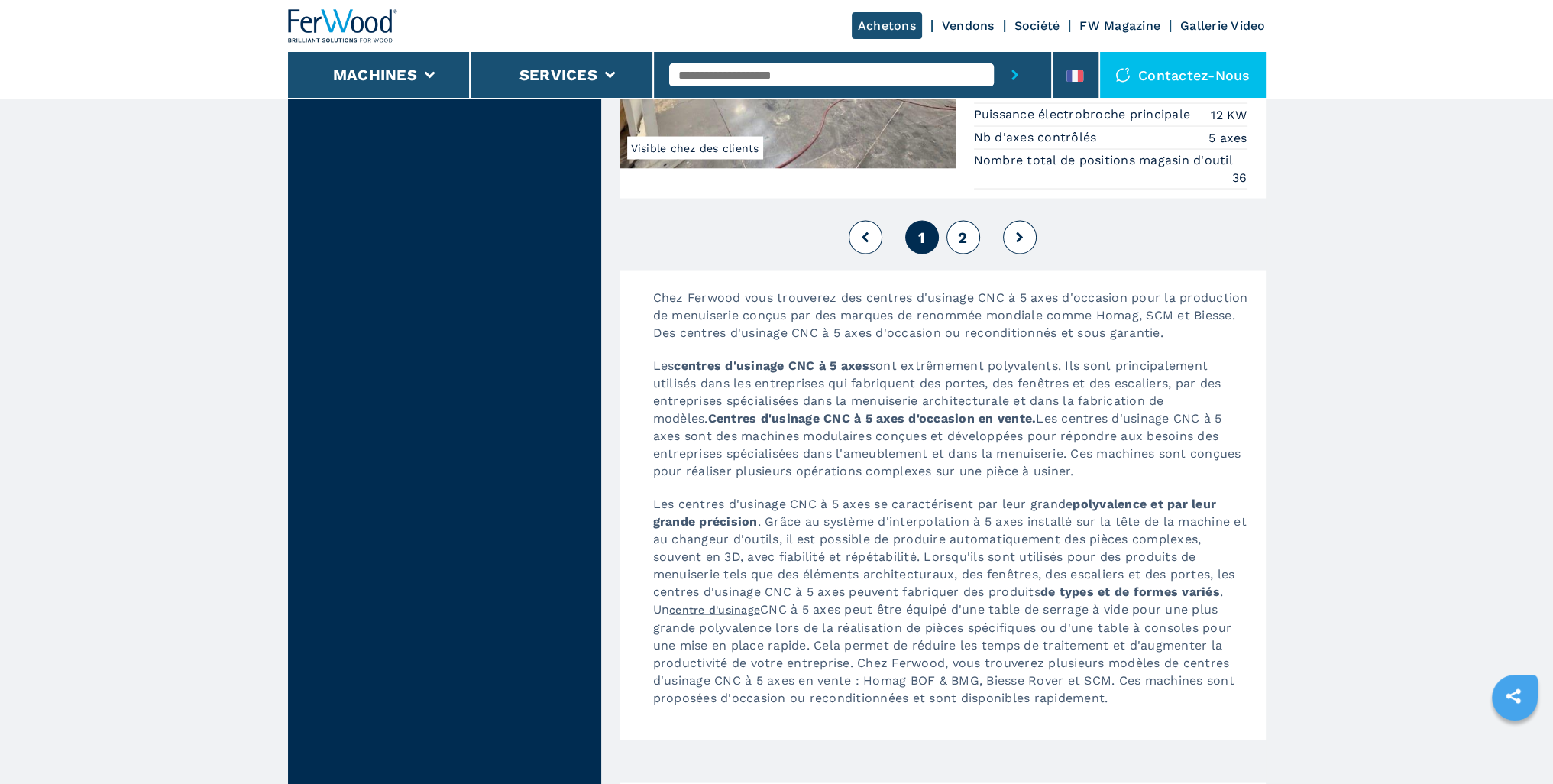
click at [962, 246] on span "2" at bounding box center [963, 237] width 10 height 18
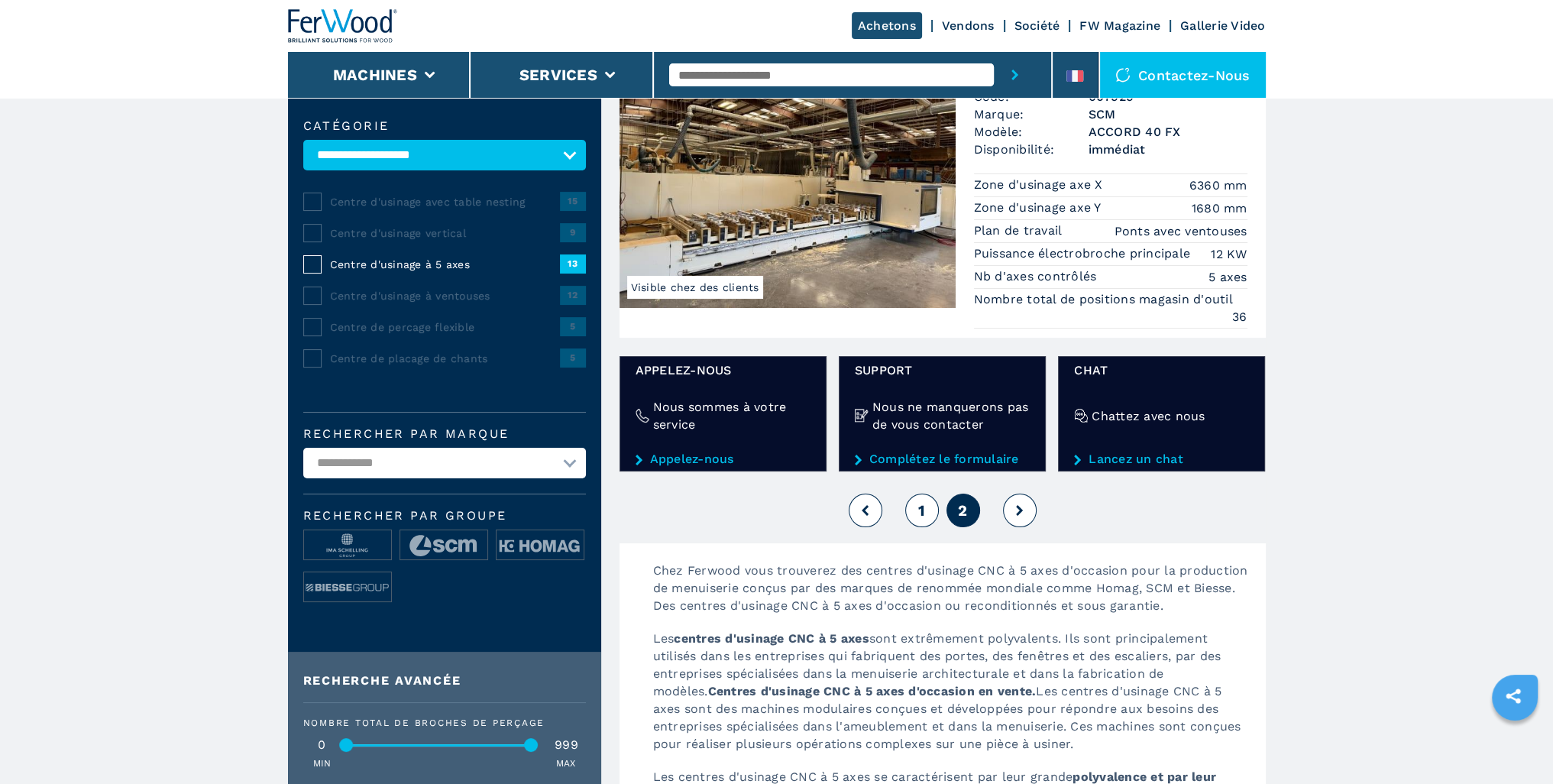
scroll to position [229, 0]
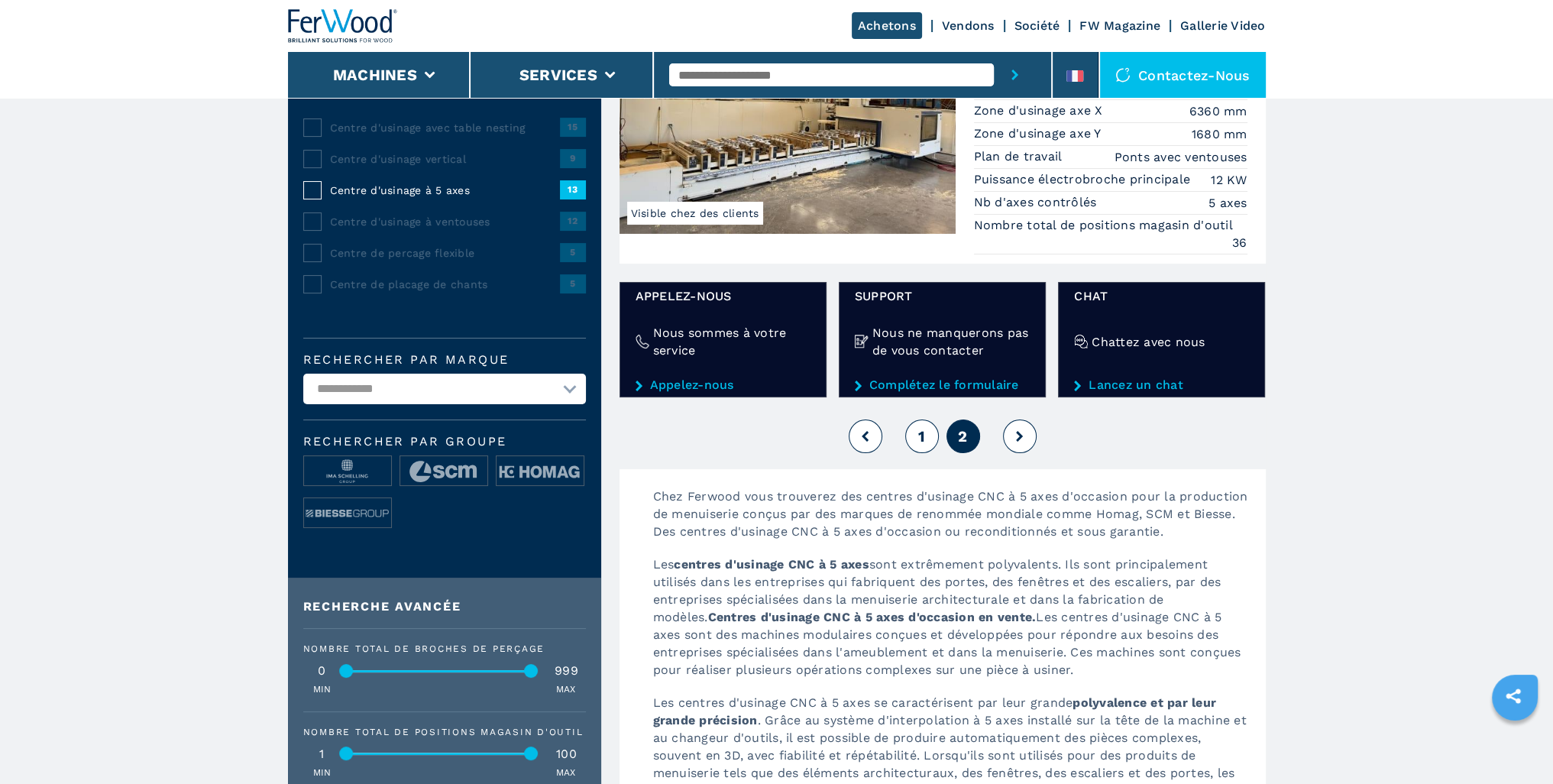
click at [925, 445] on span "1" at bounding box center [921, 435] width 7 height 18
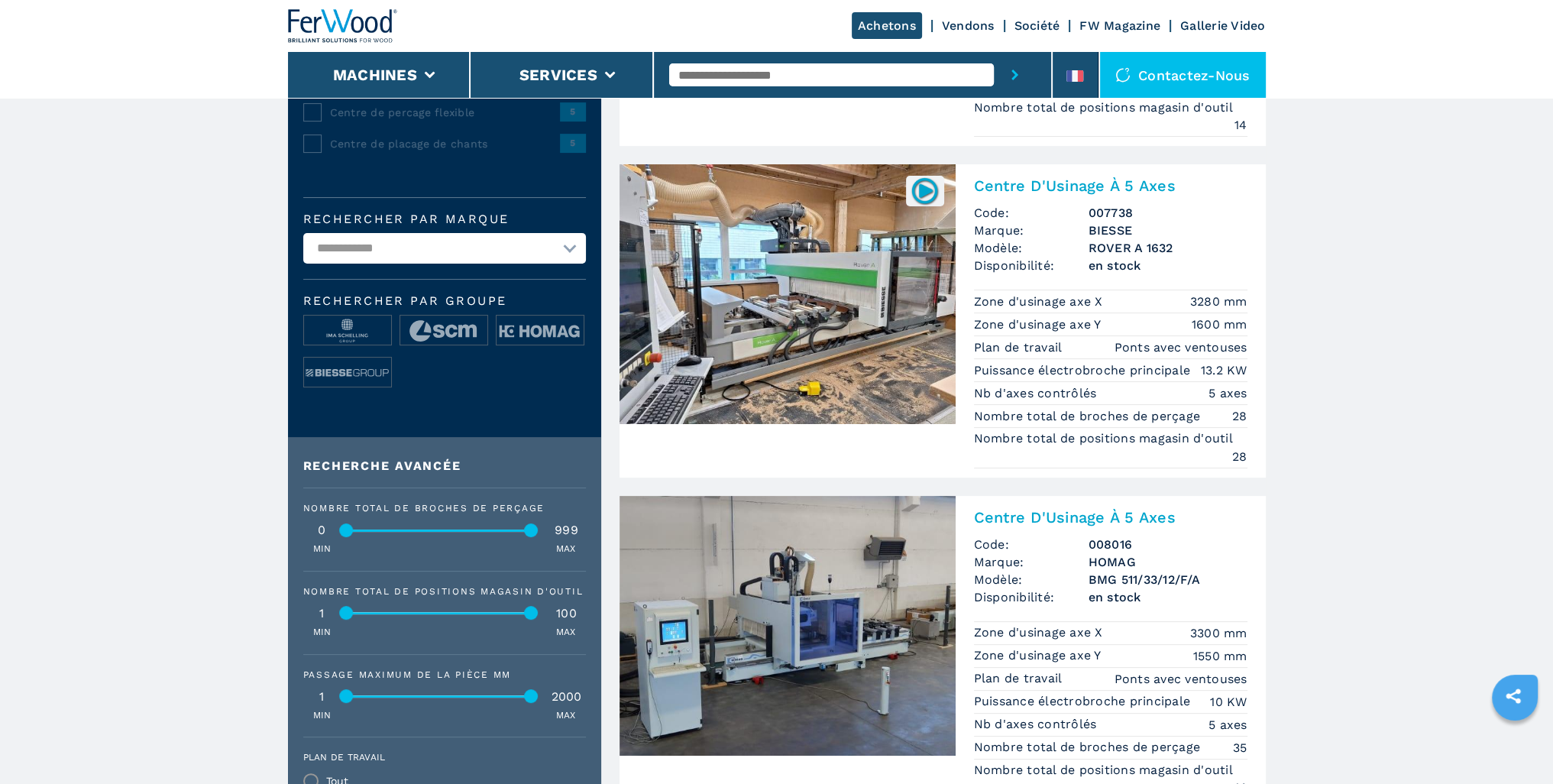
scroll to position [382, 0]
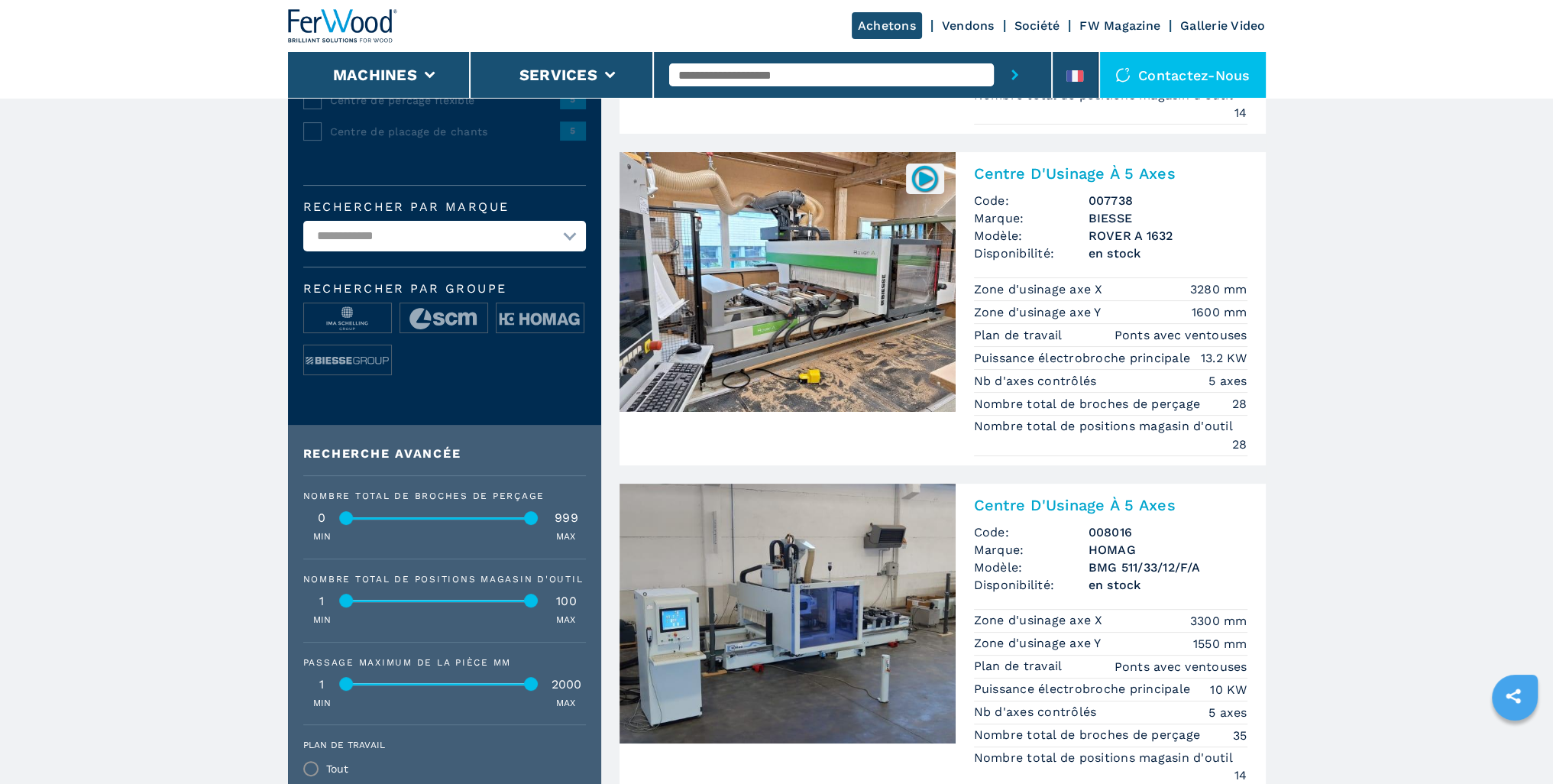
click at [925, 193] on img at bounding box center [925, 178] width 30 height 30
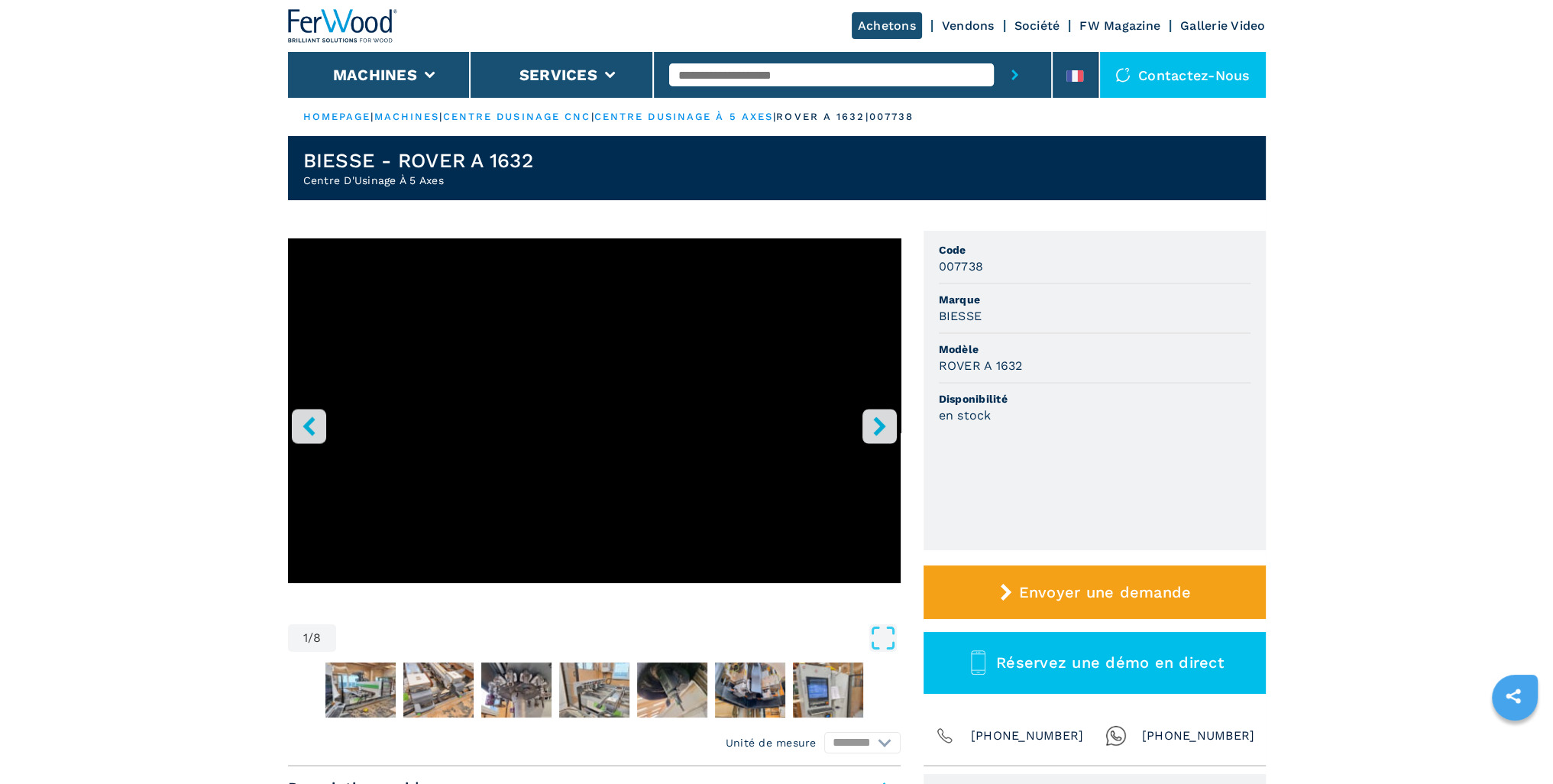
click at [570, 117] on link "centre dusinage cnc" at bounding box center [517, 117] width 148 height 11
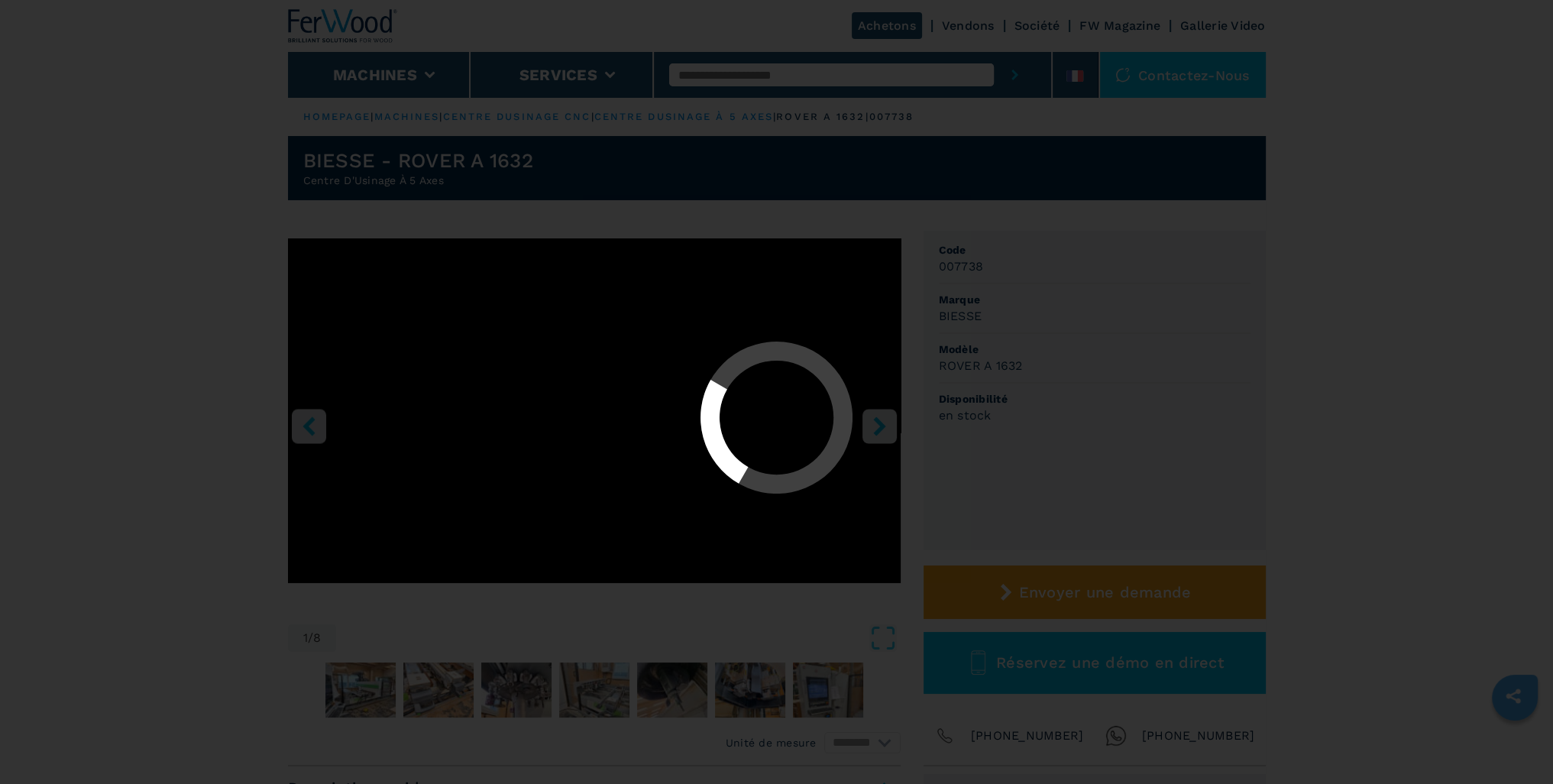
select select "**********"
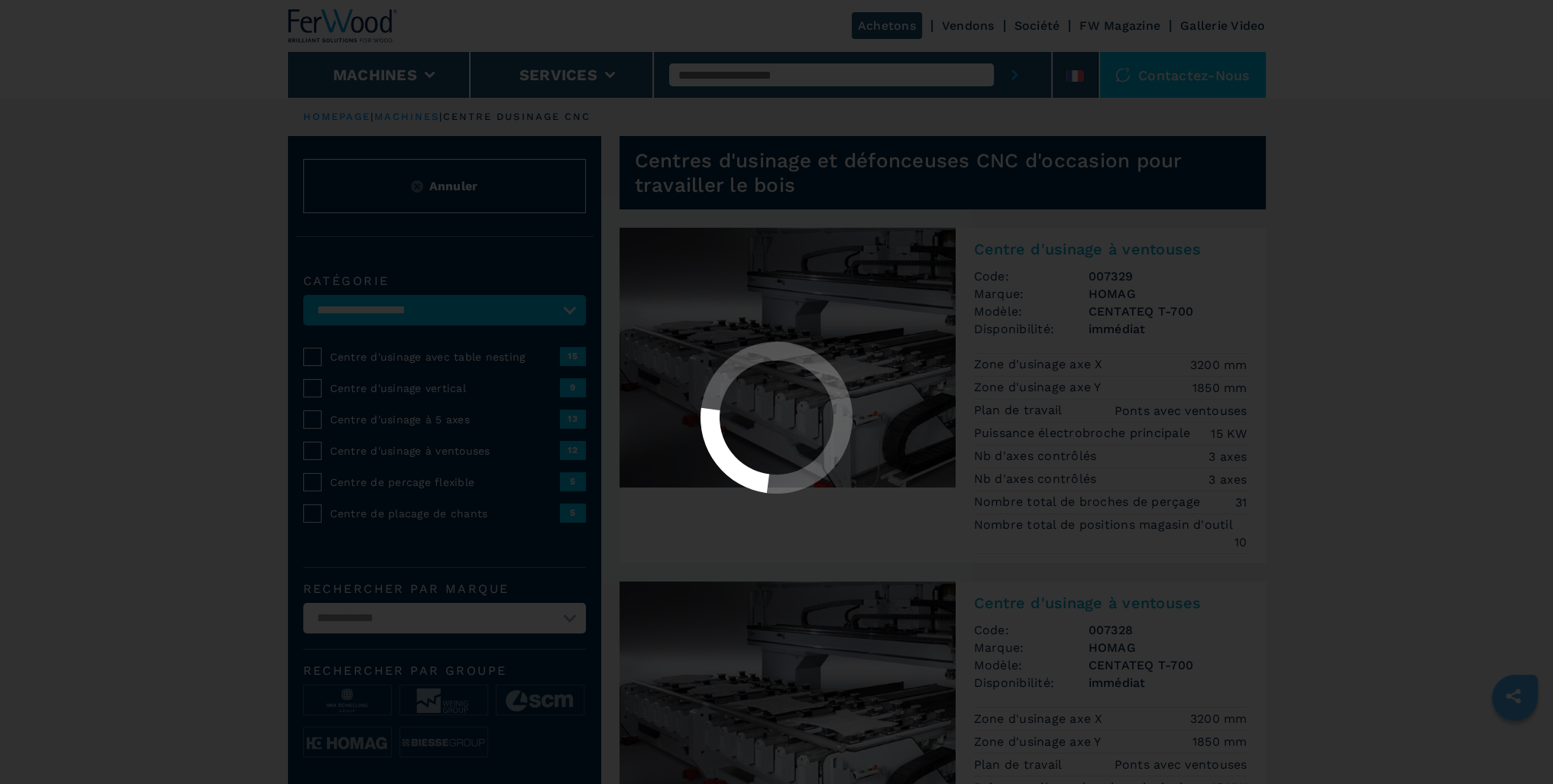
select select "**********"
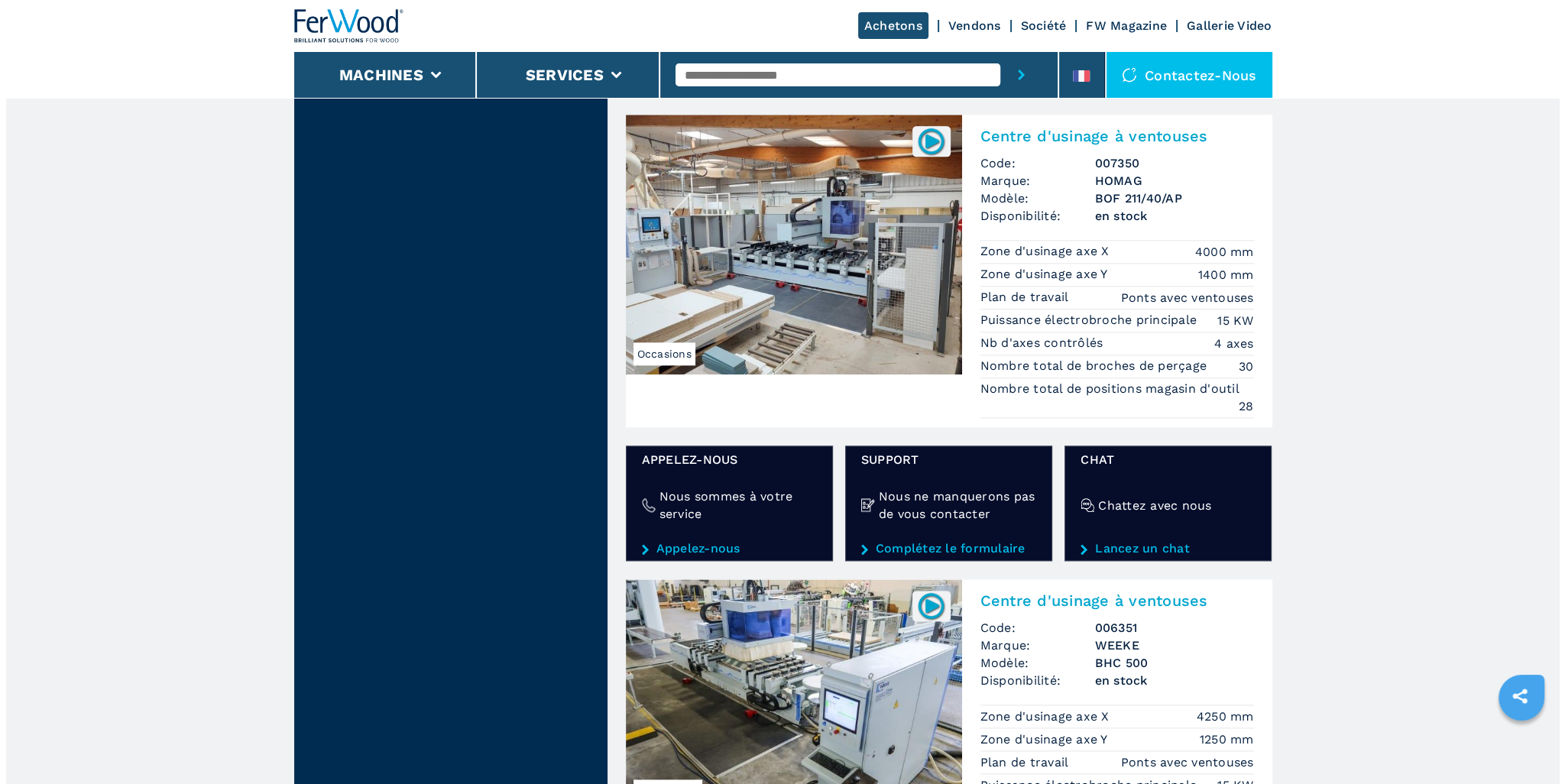
scroll to position [2440, 0]
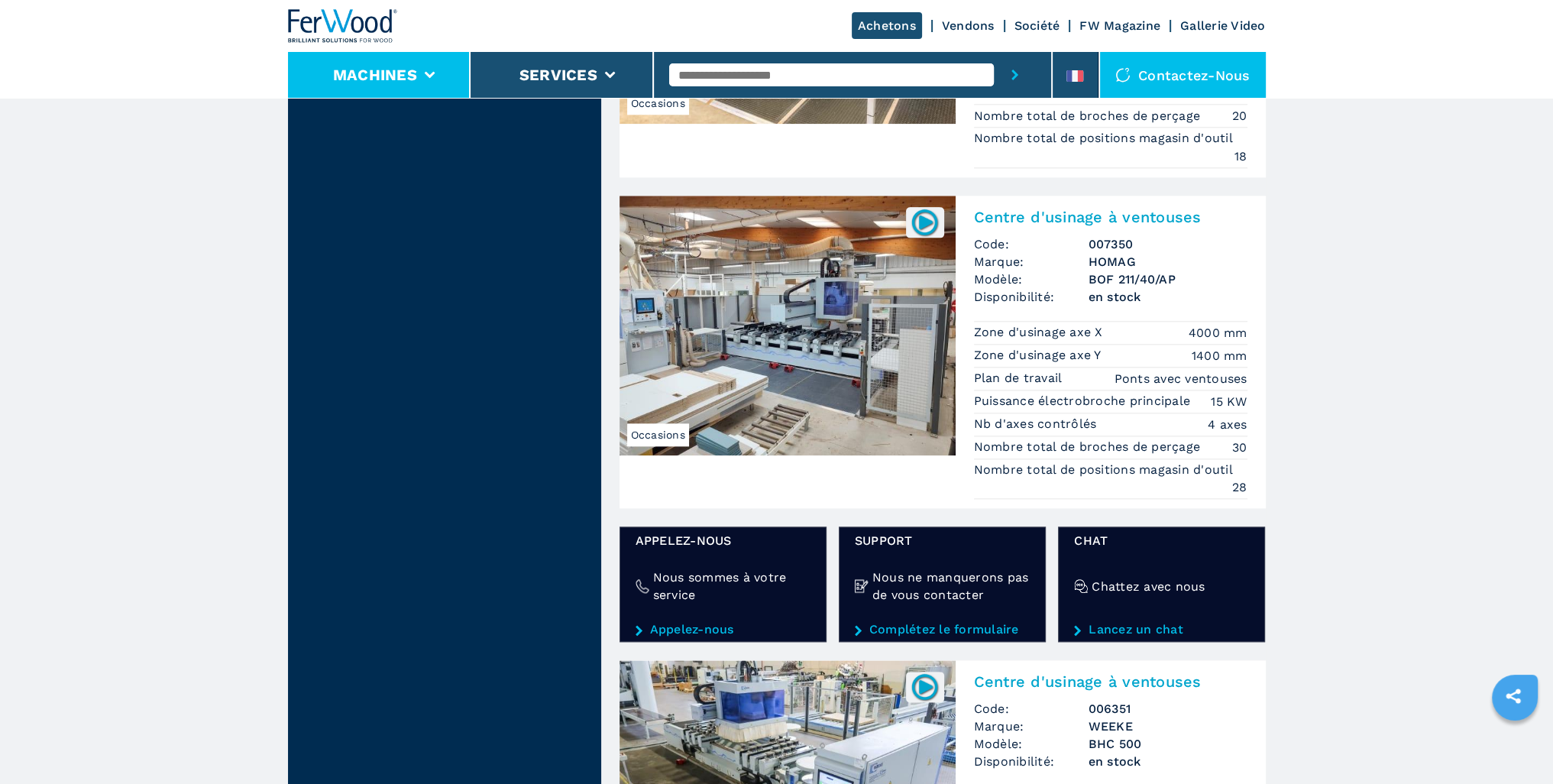
click at [441, 81] on li "Machines" at bounding box center [380, 74] width 183 height 46
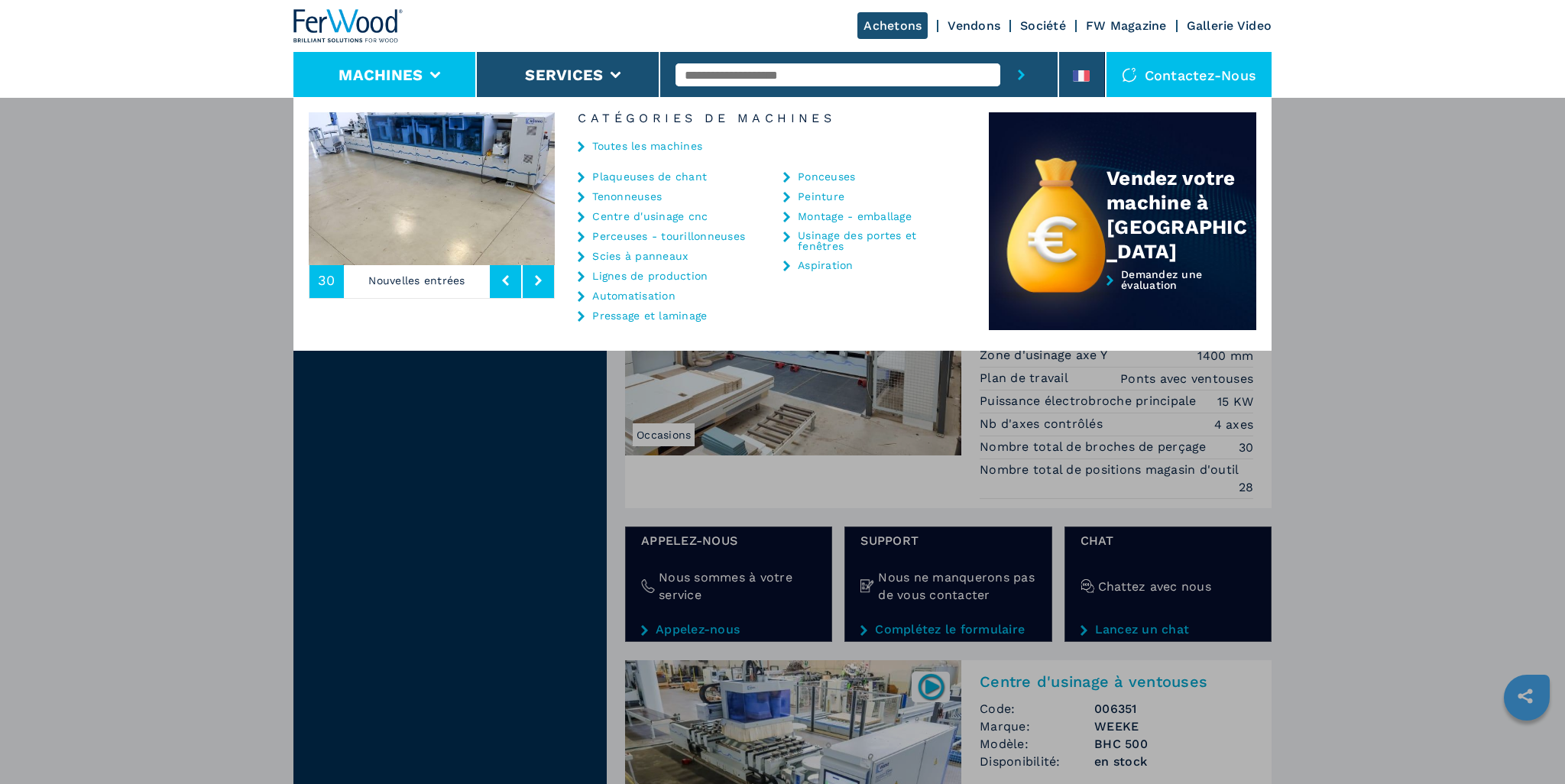
click at [335, 23] on img at bounding box center [348, 26] width 110 height 33
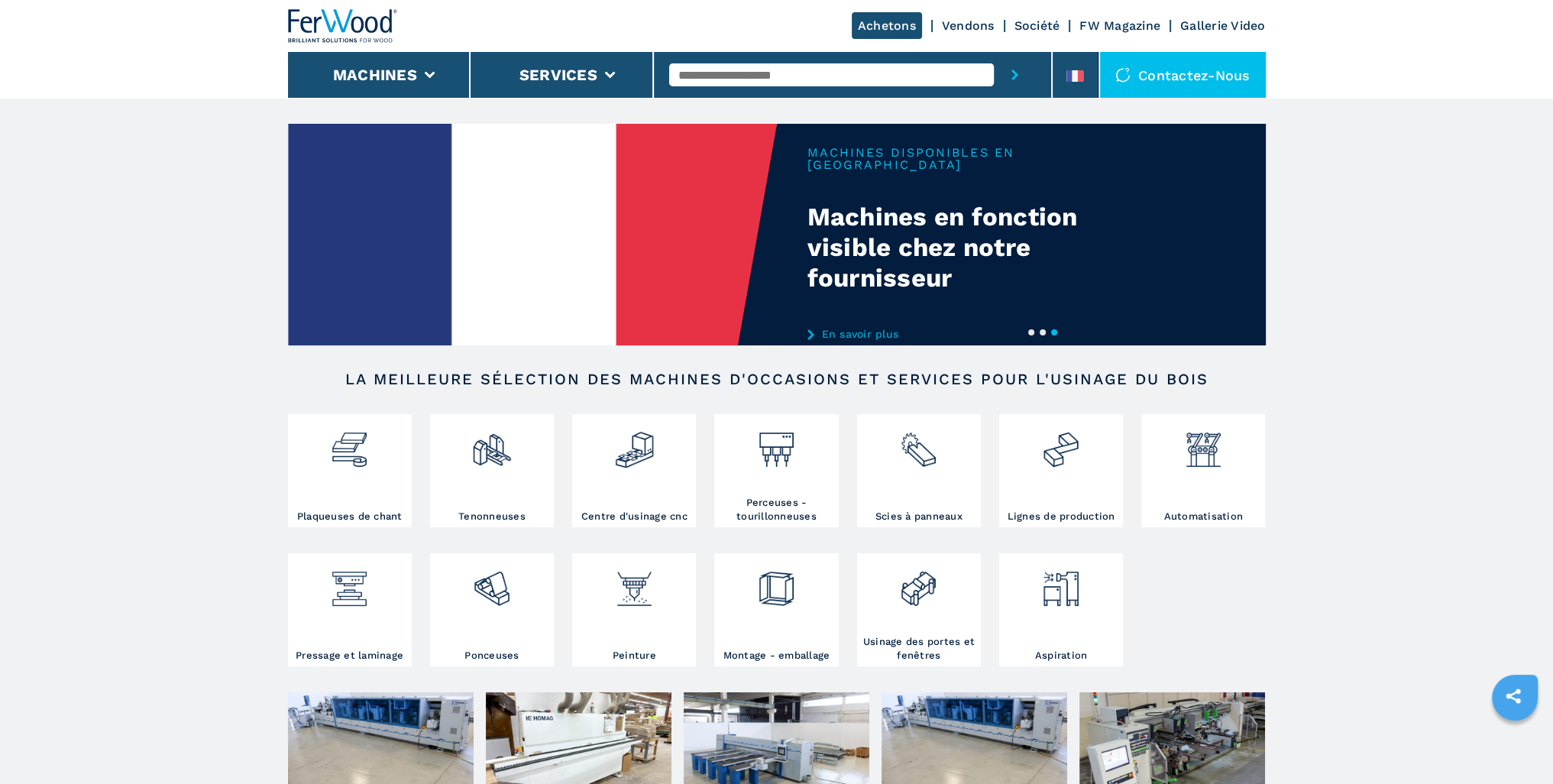
click at [849, 328] on link "En savoir plus" at bounding box center [957, 333] width 300 height 12
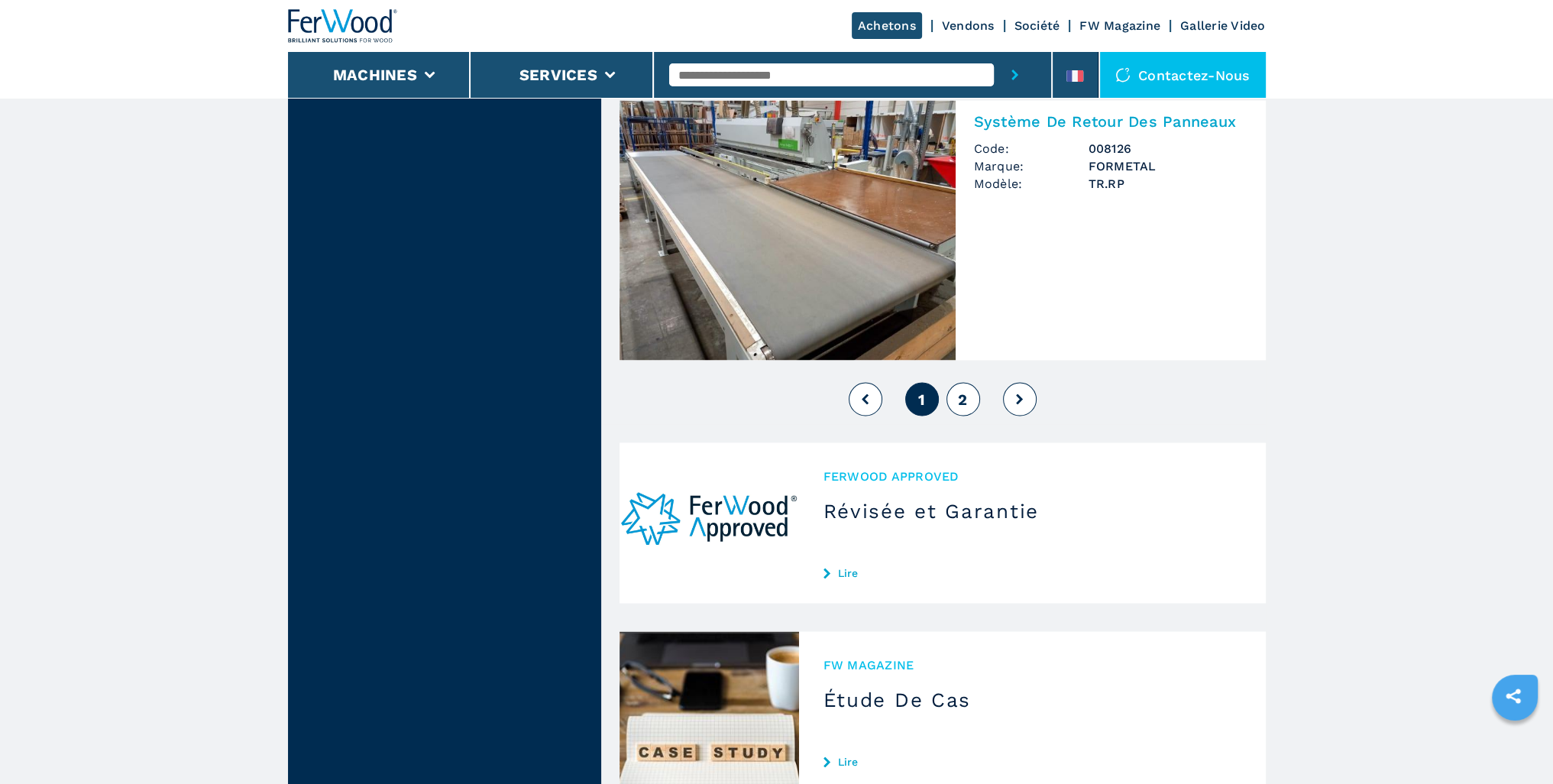
scroll to position [3654, 0]
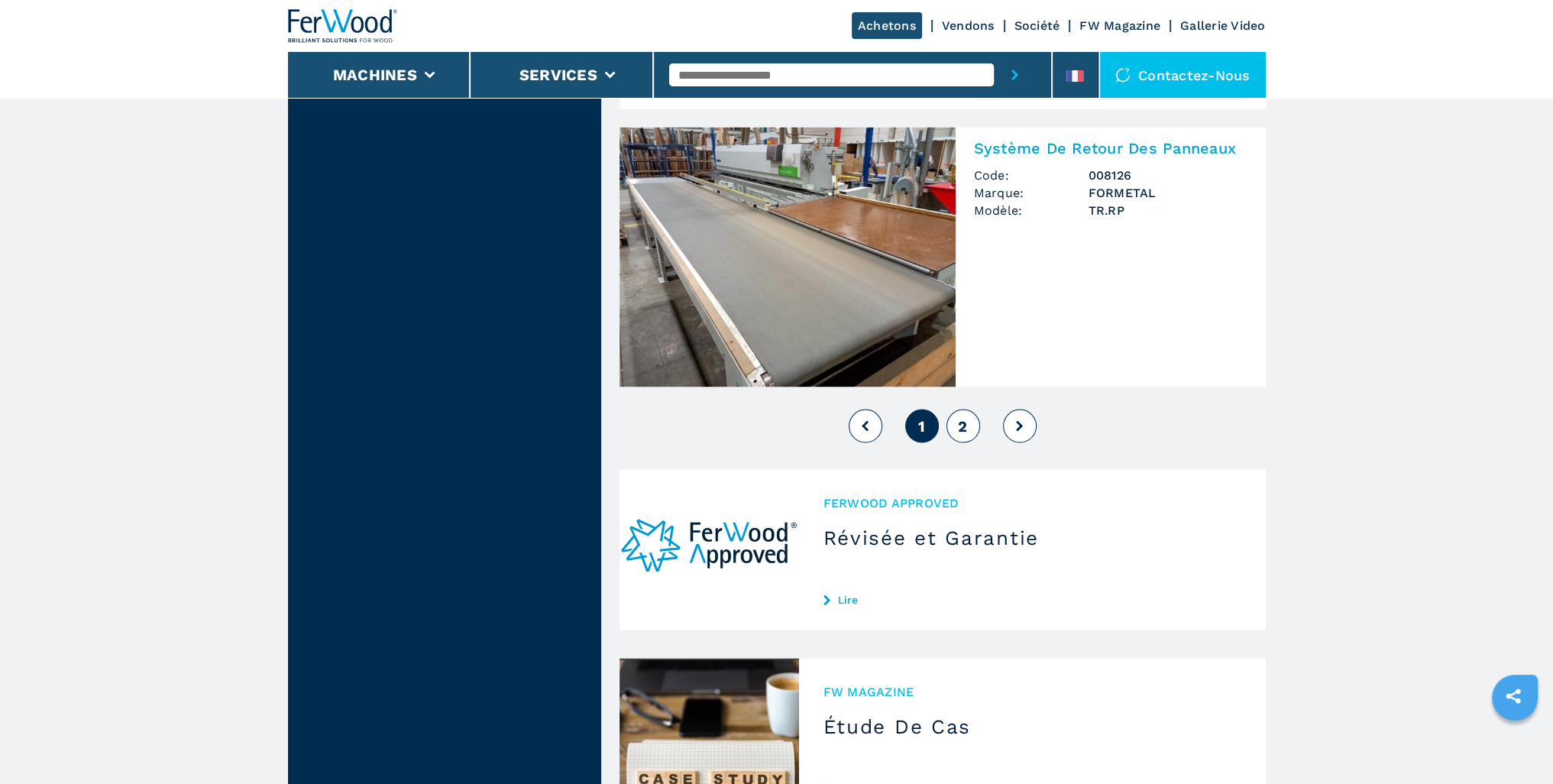
click at [960, 417] on span "2" at bounding box center [963, 425] width 10 height 18
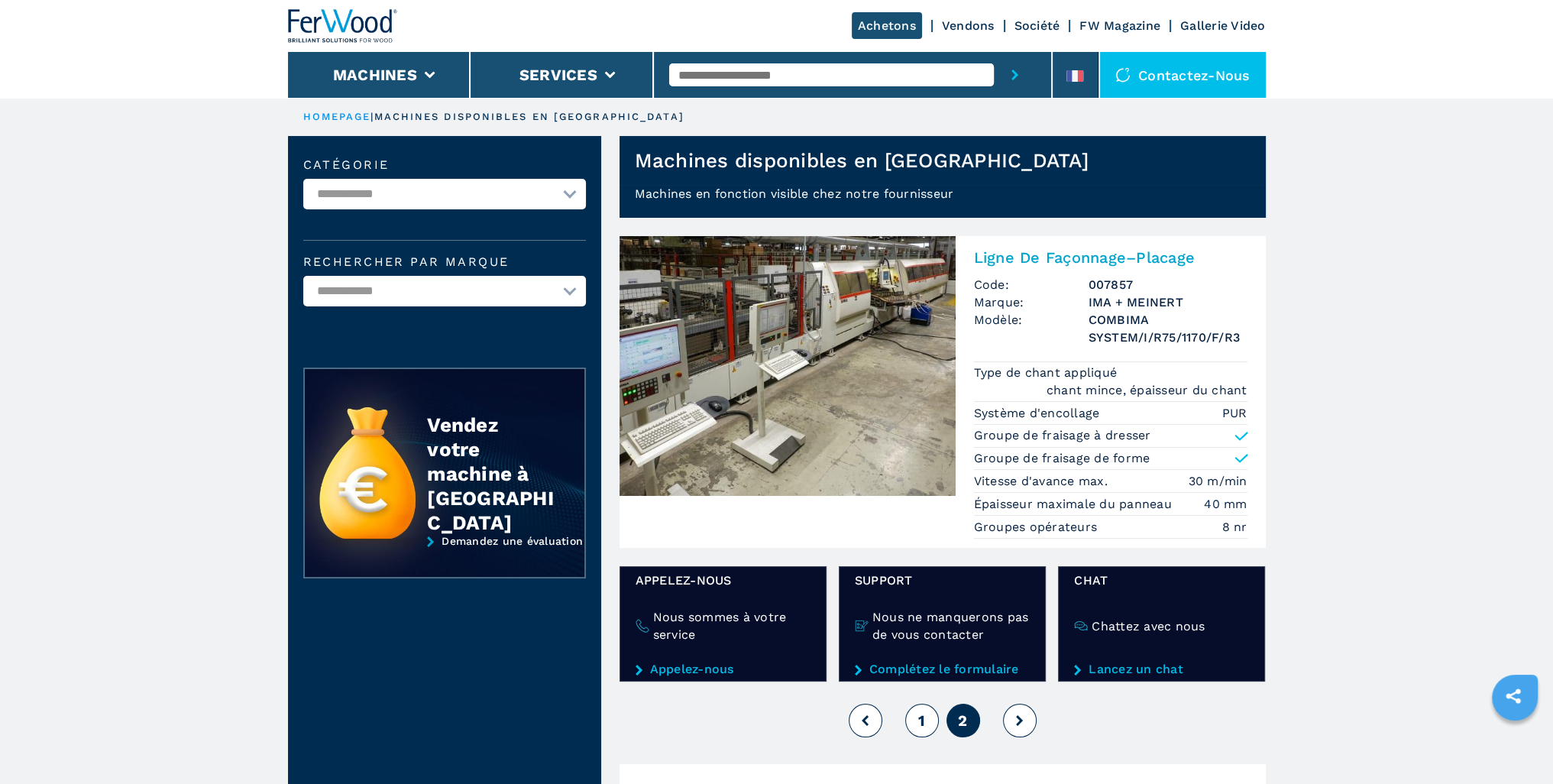
click at [1042, 25] on link "Société" at bounding box center [1037, 25] width 46 height 14
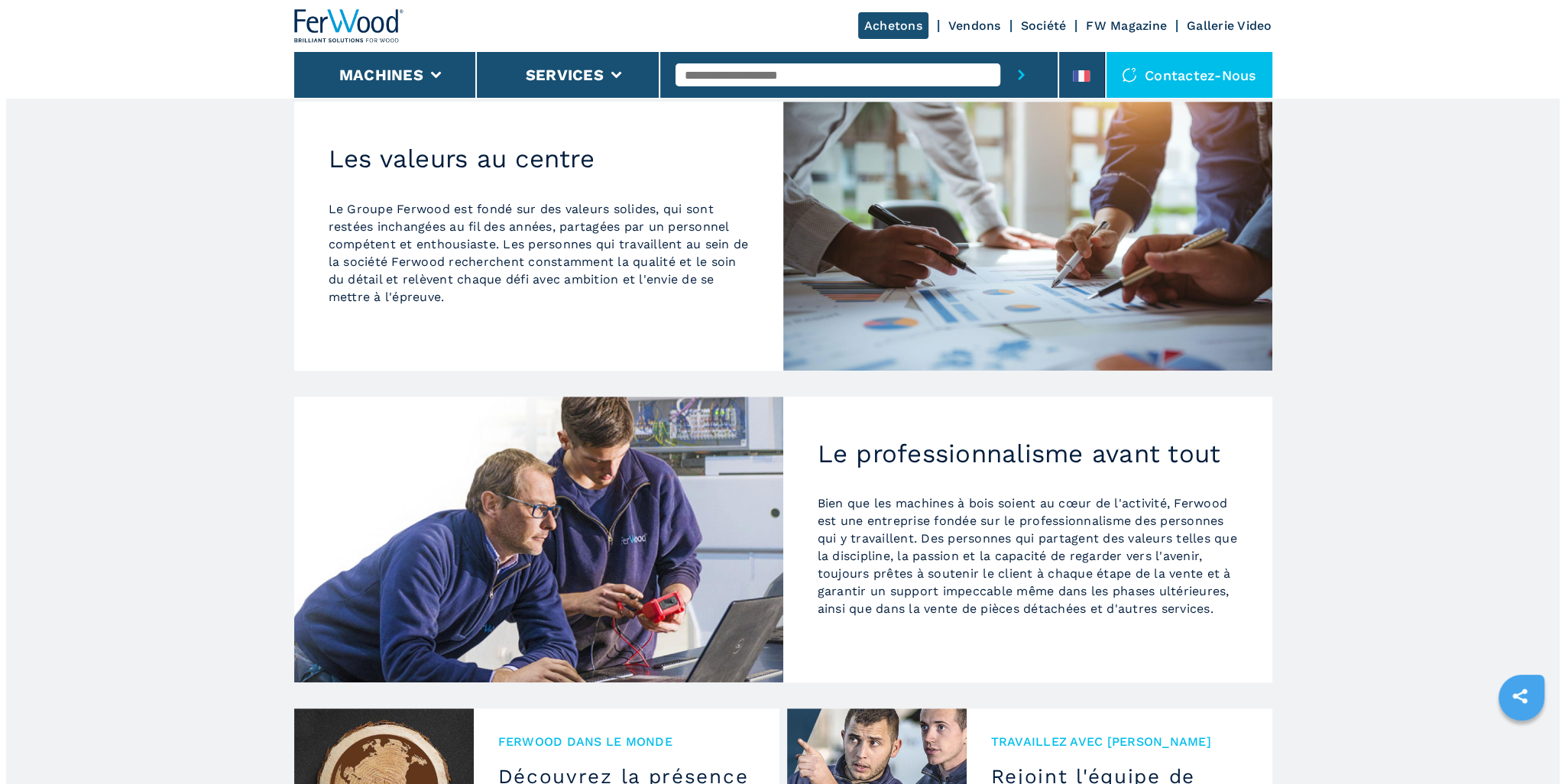
scroll to position [1085, 0]
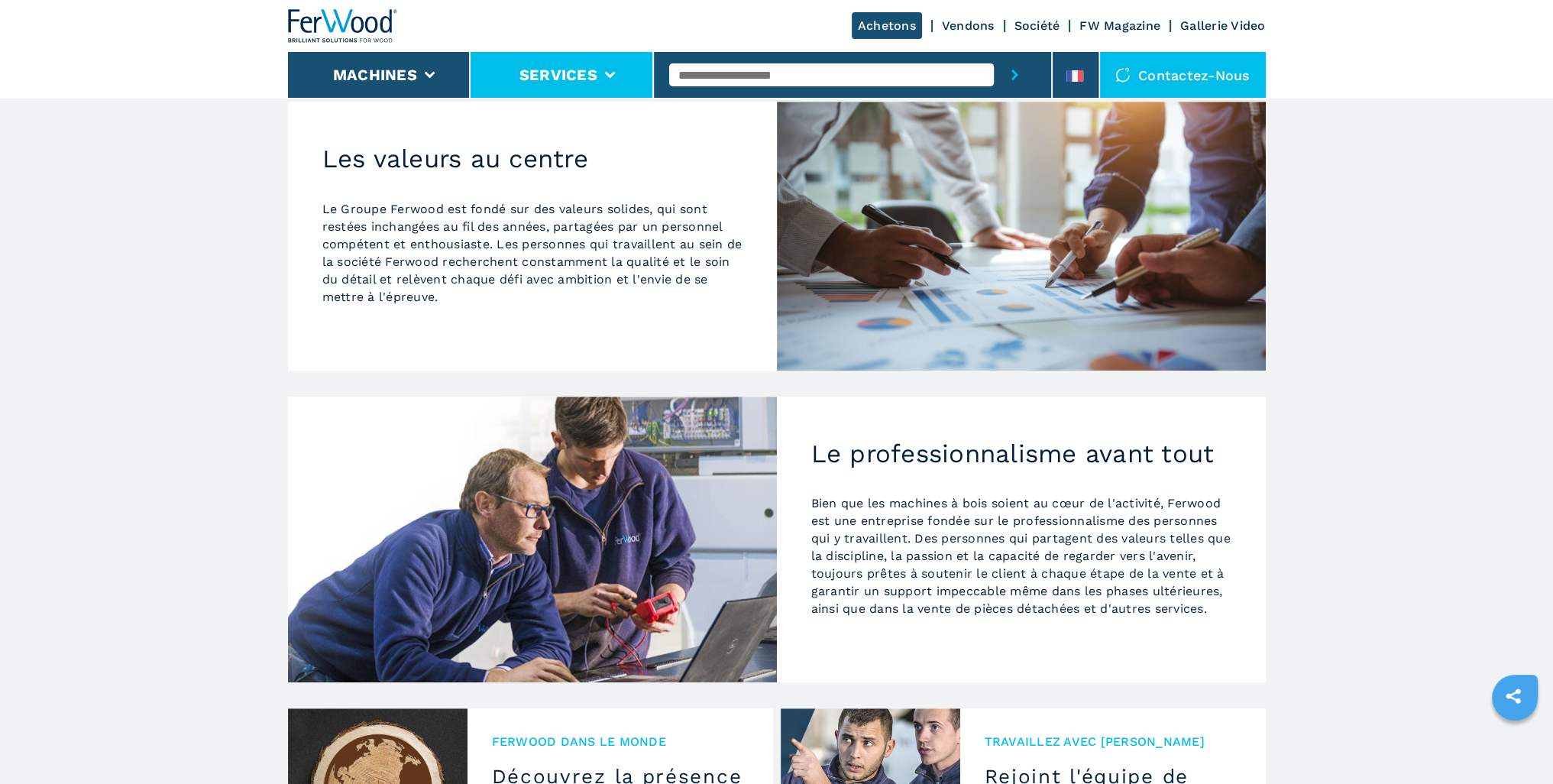
click at [616, 75] on li "Services" at bounding box center [563, 74] width 183 height 46
